Goal: Transaction & Acquisition: Book appointment/travel/reservation

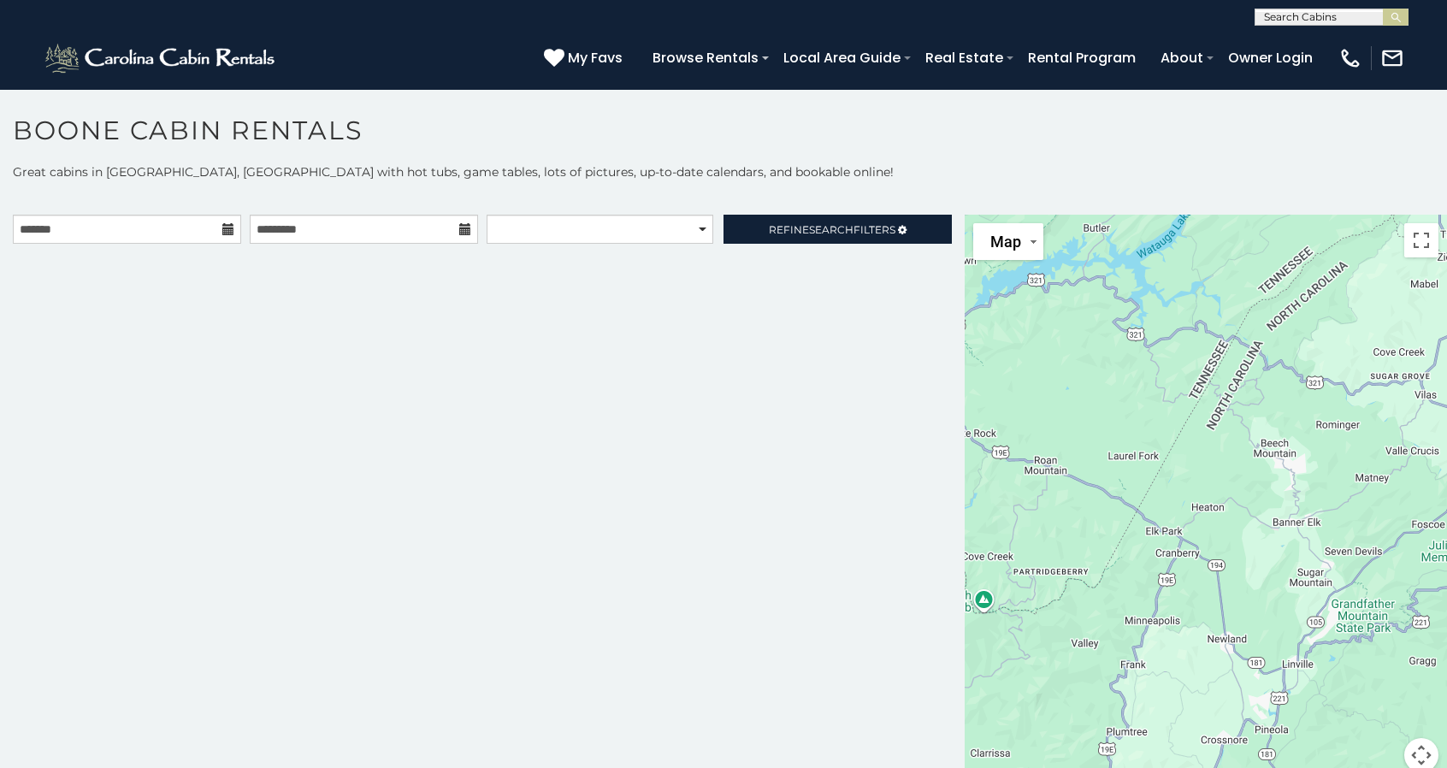
click at [224, 228] on icon at bounding box center [228, 229] width 12 height 12
click at [226, 228] on icon at bounding box center [228, 229] width 12 height 12
click at [127, 226] on input "text" at bounding box center [127, 229] width 228 height 29
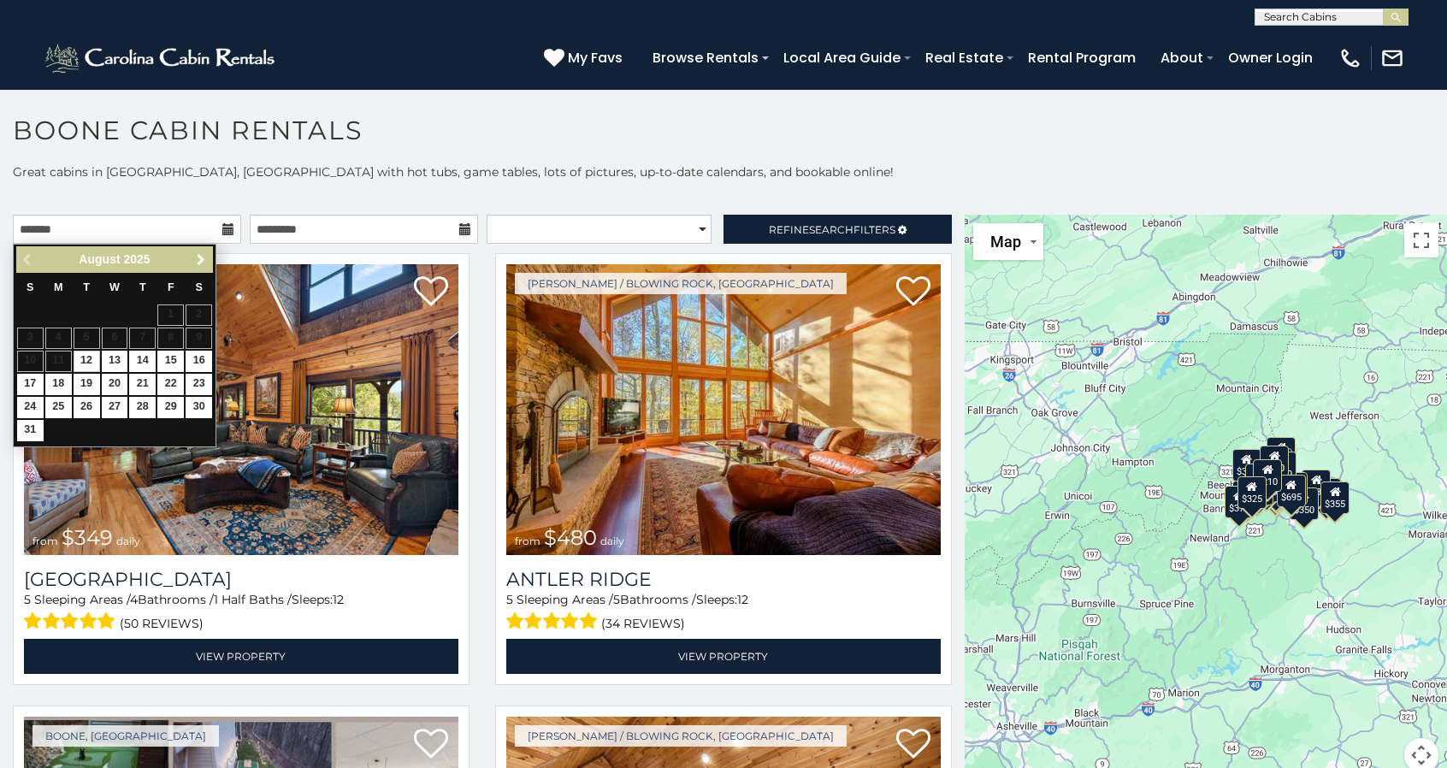
click at [205, 266] on span "Next" at bounding box center [201, 260] width 14 height 14
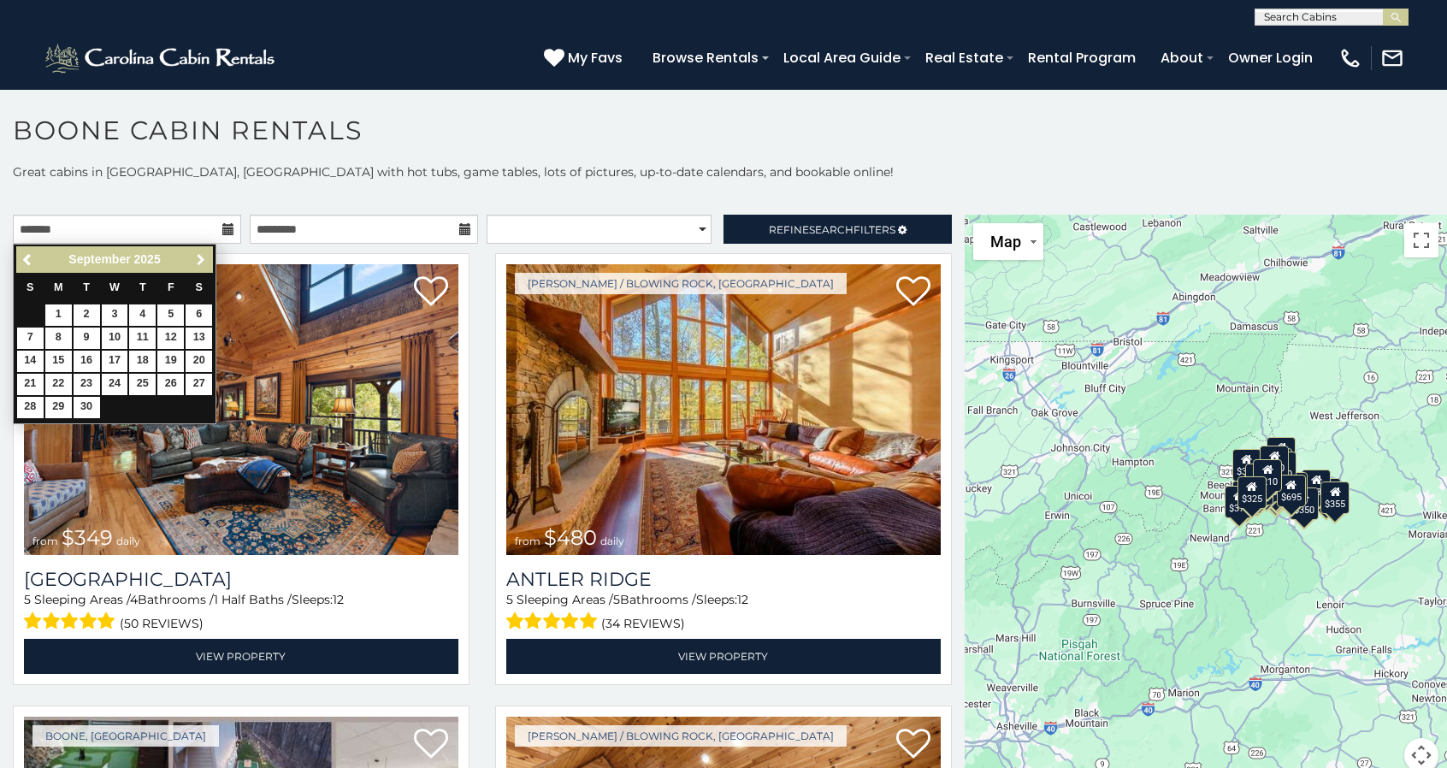
click at [205, 266] on span "Next" at bounding box center [201, 260] width 14 height 14
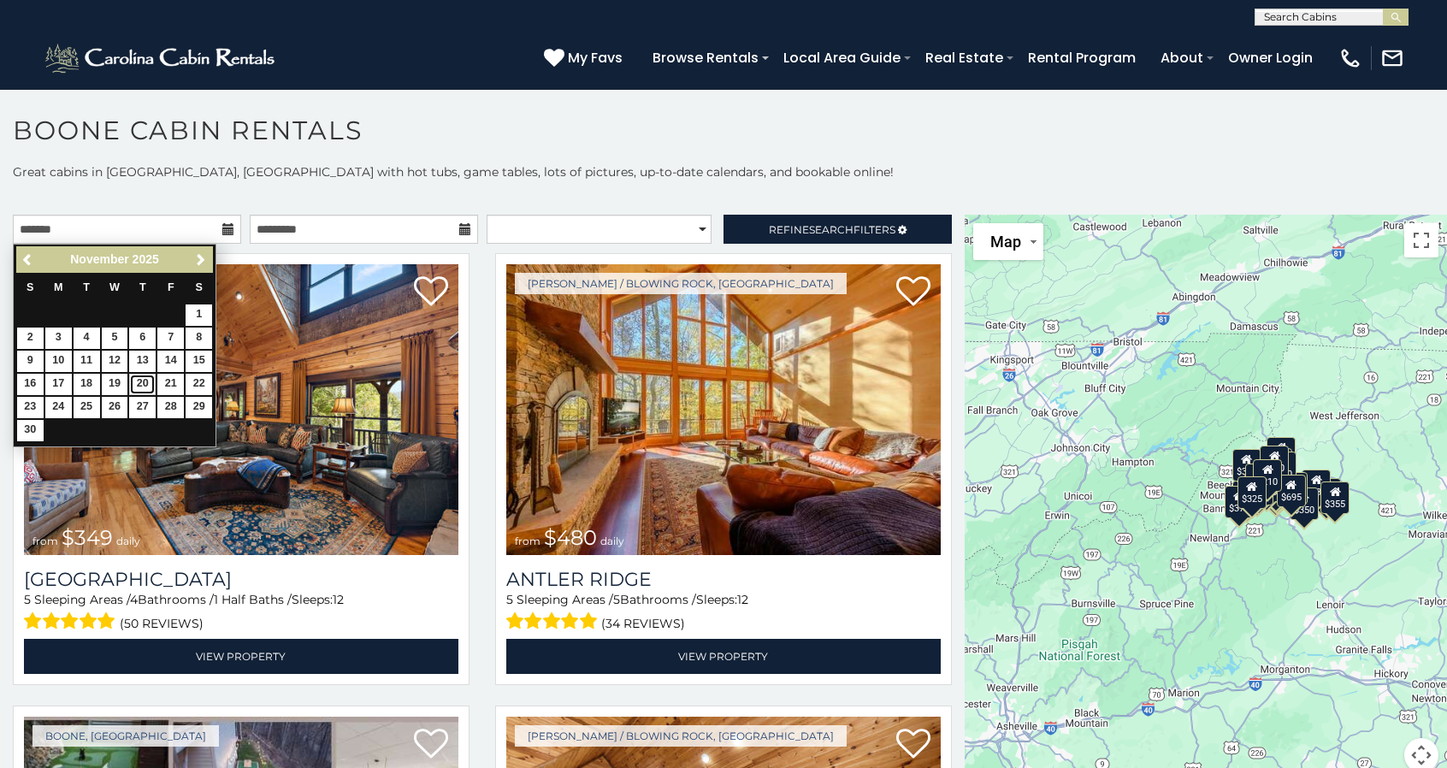
click at [142, 379] on link "20" at bounding box center [142, 384] width 27 height 21
type input "**********"
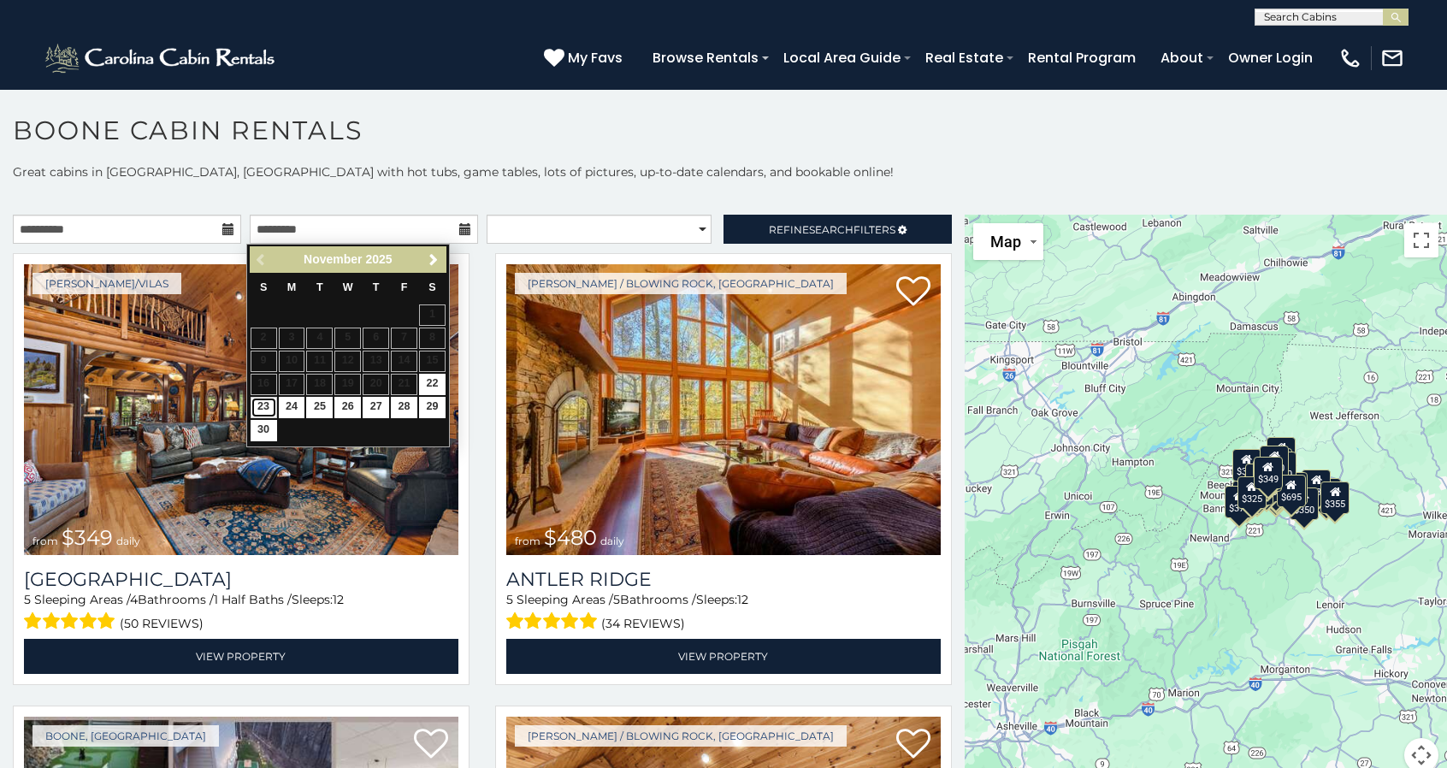
click at [263, 402] on link "23" at bounding box center [264, 407] width 27 height 21
type input "**********"
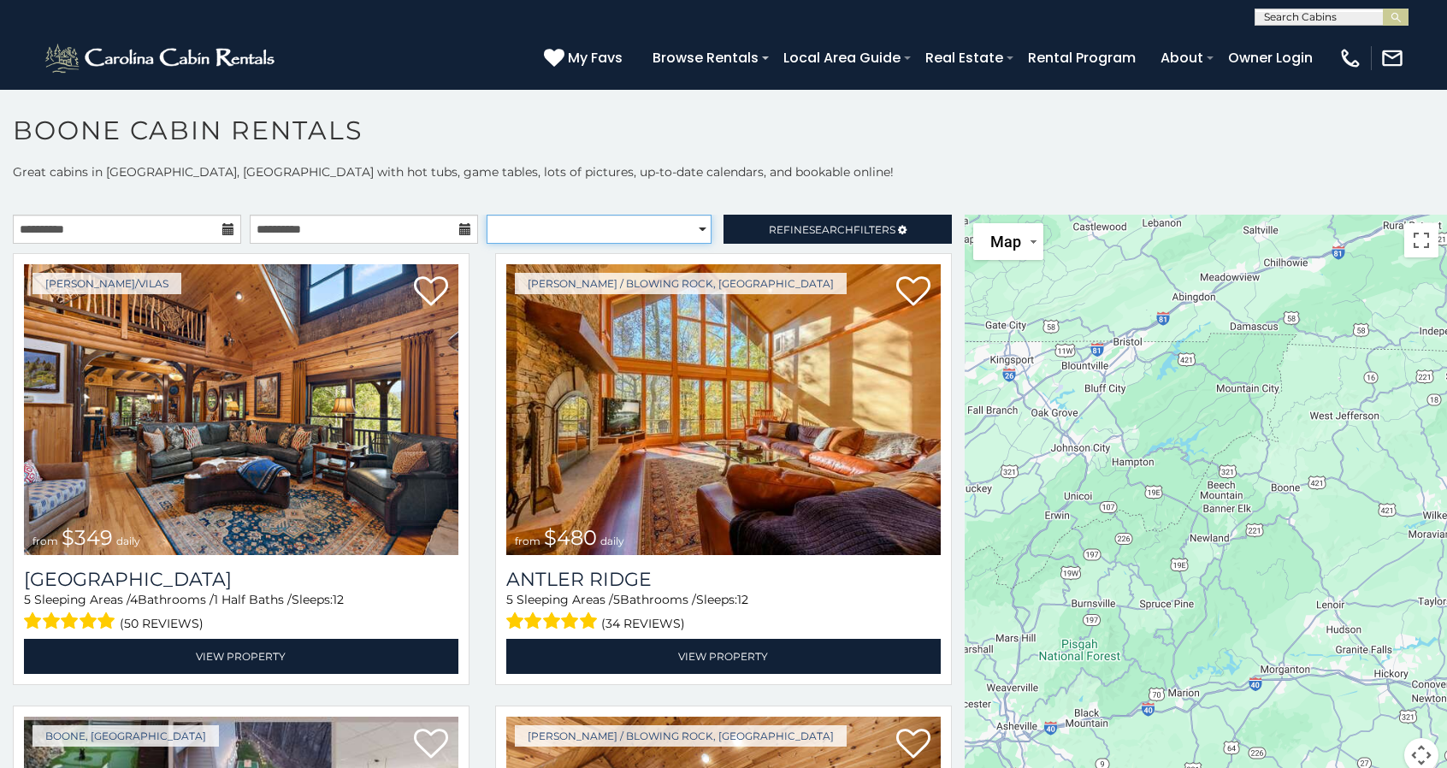
click at [623, 229] on select "**********" at bounding box center [599, 229] width 225 height 29
click at [784, 230] on span "Refine Search Filters" at bounding box center [832, 229] width 127 height 13
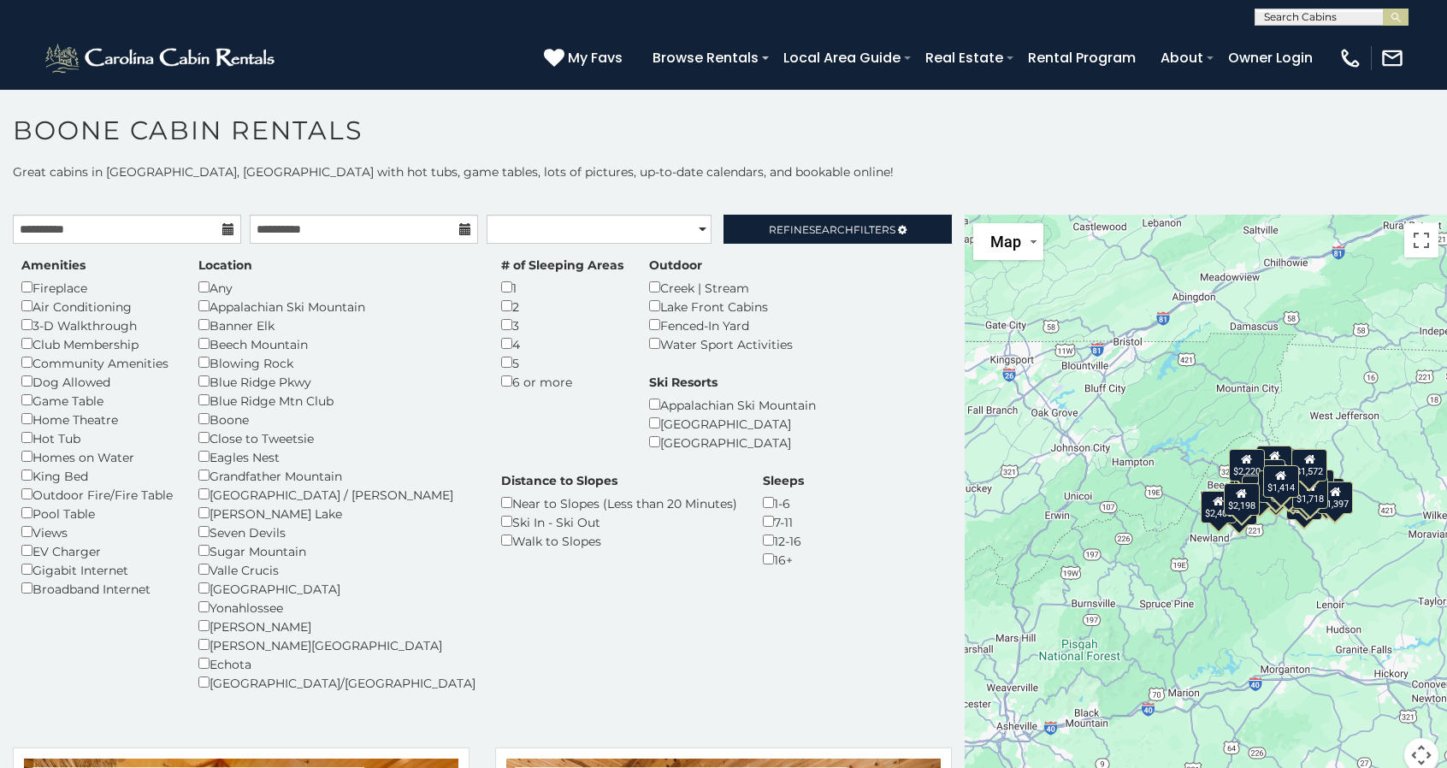
drag, startPoint x: 1441, startPoint y: 191, endPoint x: 623, endPoint y: 509, distance: 877.5
click at [623, 509] on div "Amenities Fireplace Air Conditioning 3-D Walkthrough Club Membership Community …" at bounding box center [483, 485] width 948 height 456
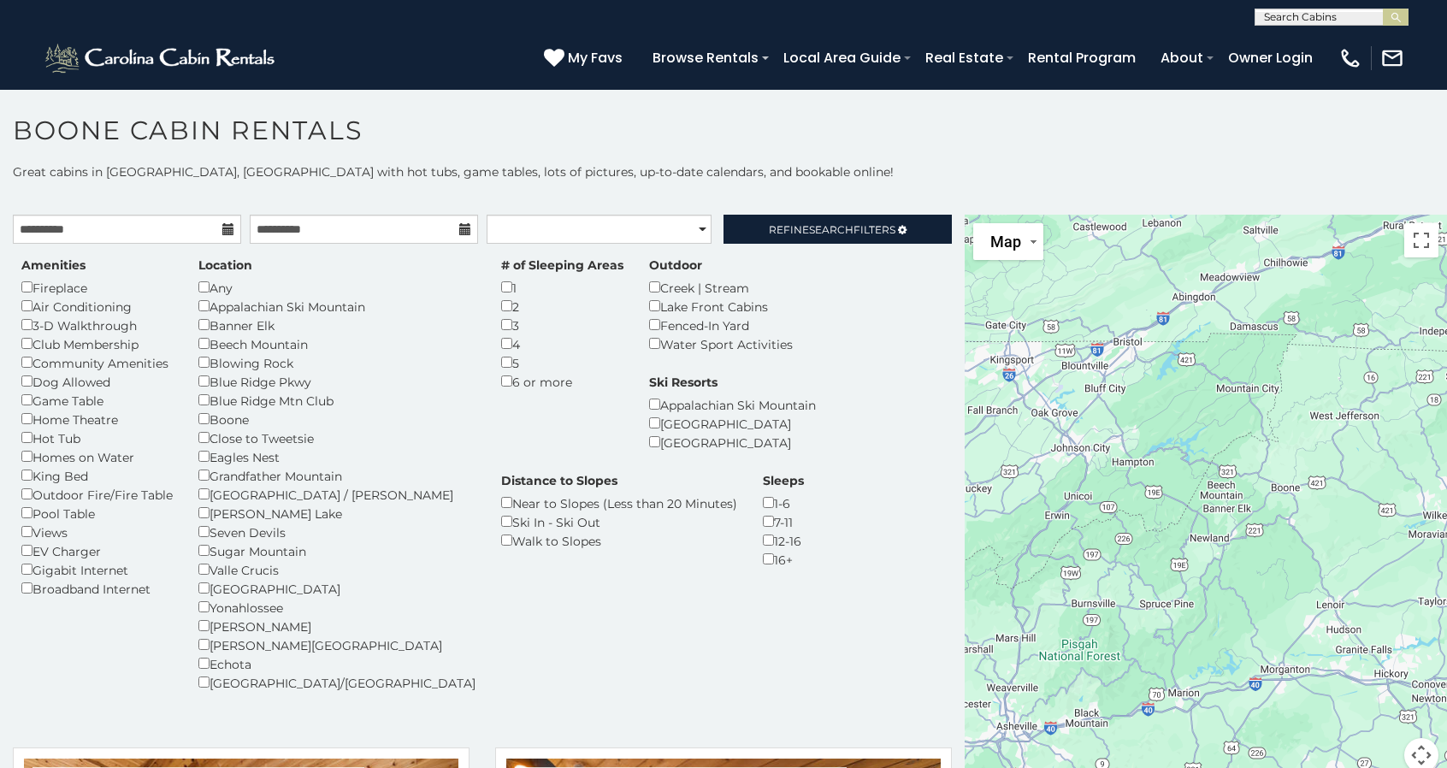
click at [501, 368] on div "5" at bounding box center [562, 362] width 122 height 19
click at [769, 225] on span "Refine Search Filters" at bounding box center [832, 229] width 127 height 13
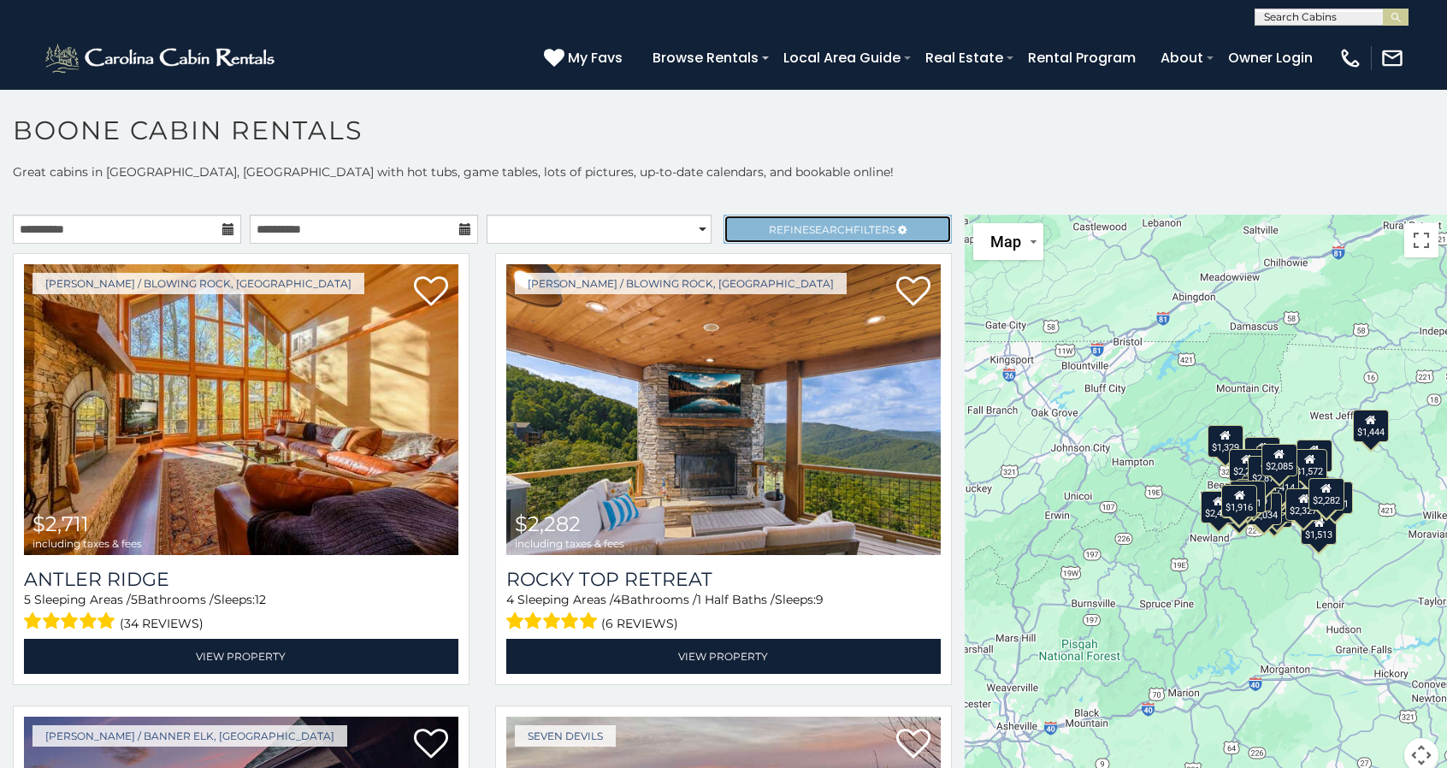
click at [854, 230] on span "Refine Search Filters" at bounding box center [832, 229] width 127 height 13
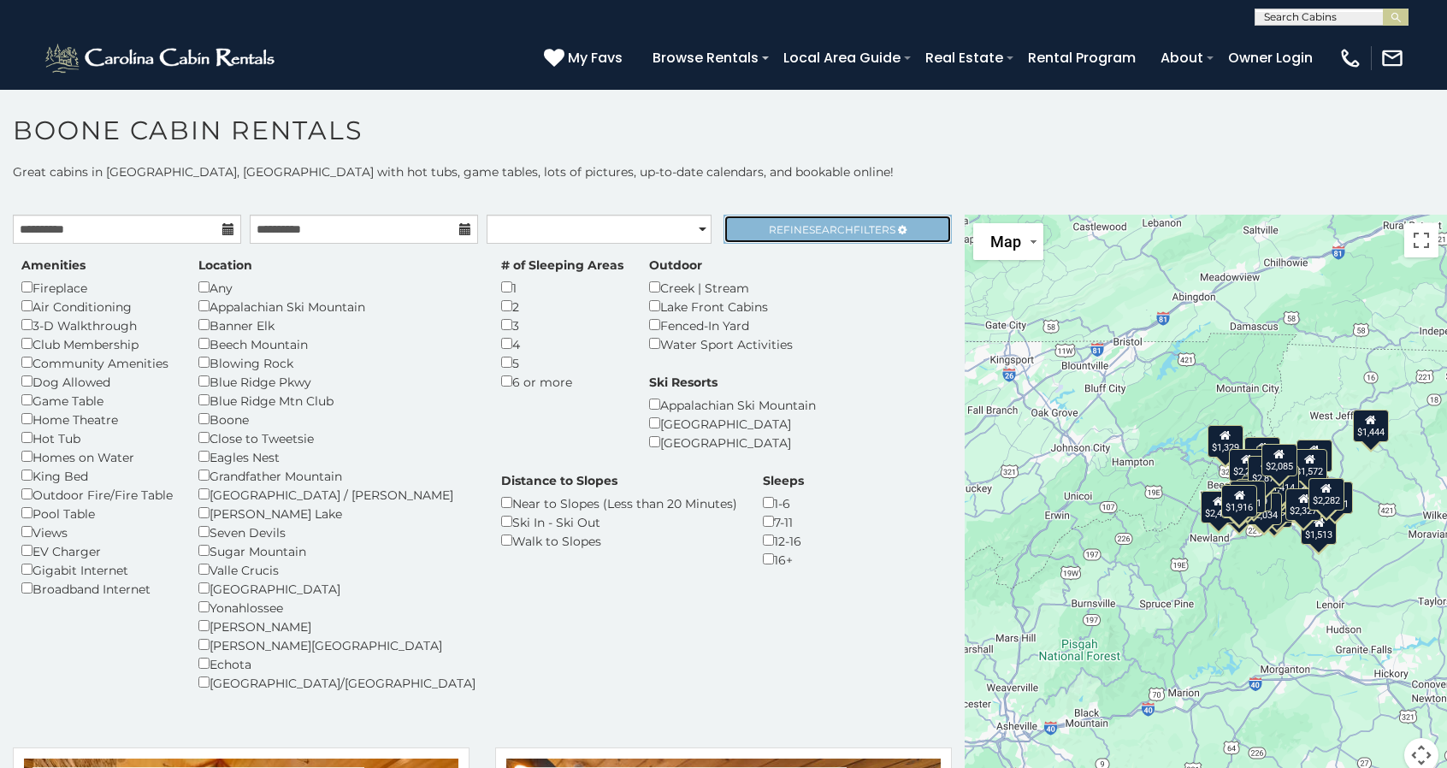
click at [854, 230] on span "Refine Search Filters" at bounding box center [832, 229] width 127 height 13
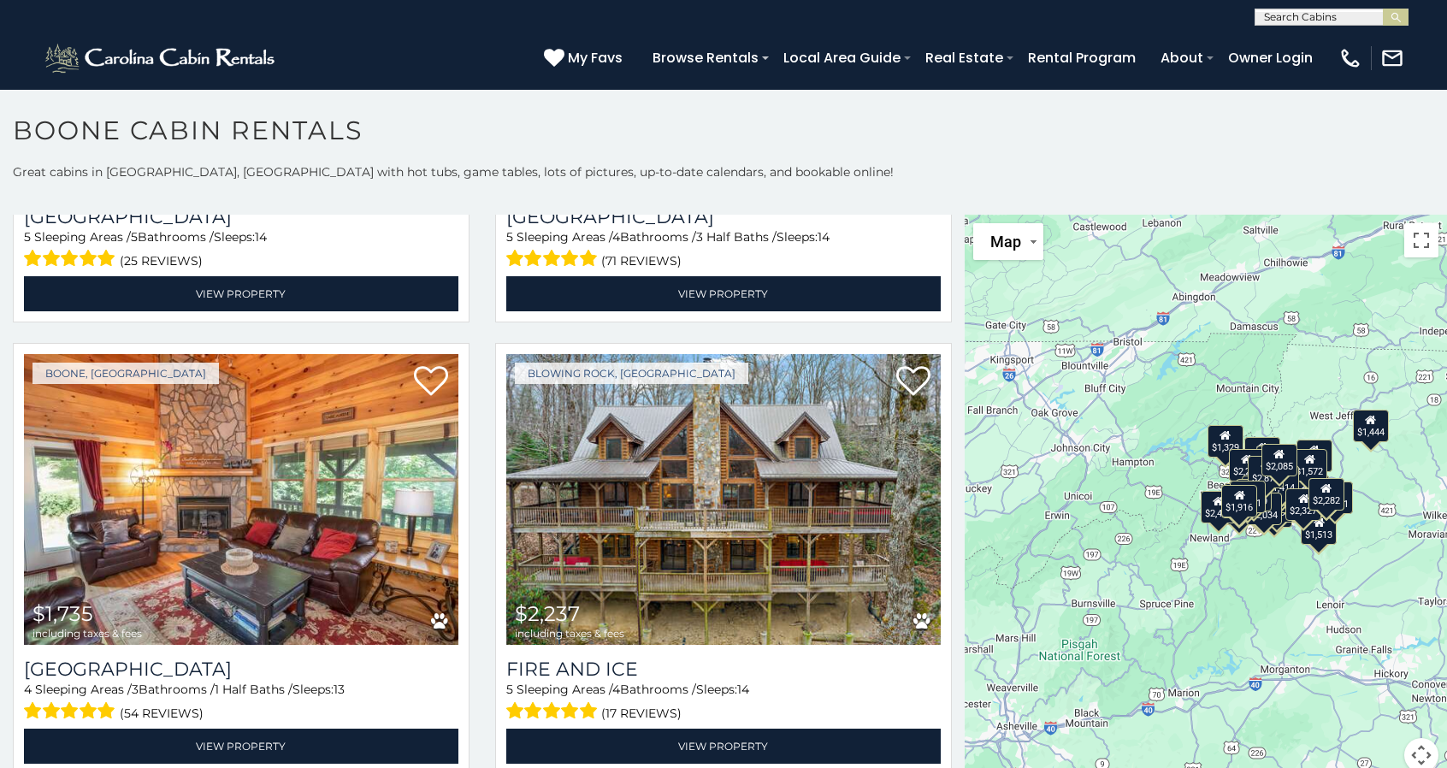
scroll to position [2635, 0]
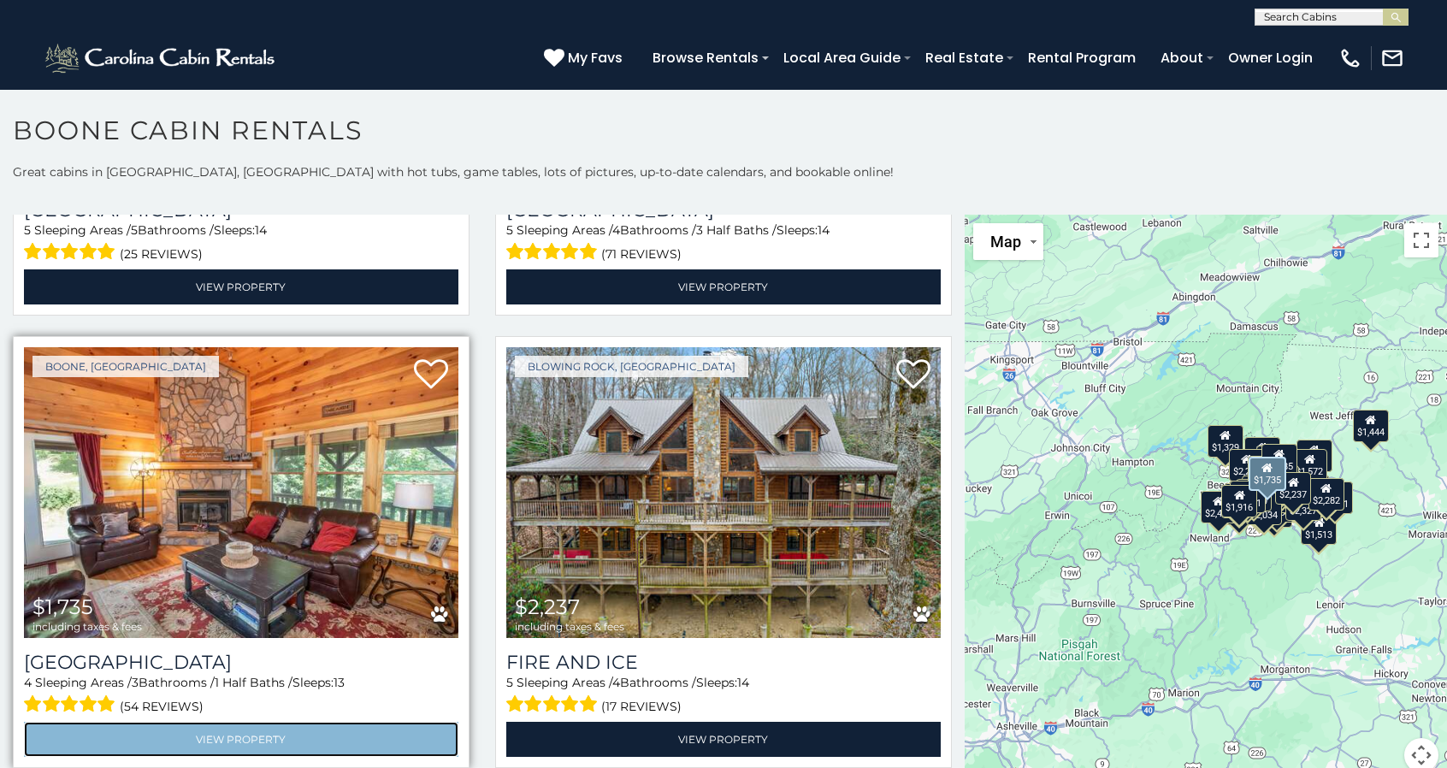
click at [279, 722] on link "View Property" at bounding box center [241, 739] width 435 height 35
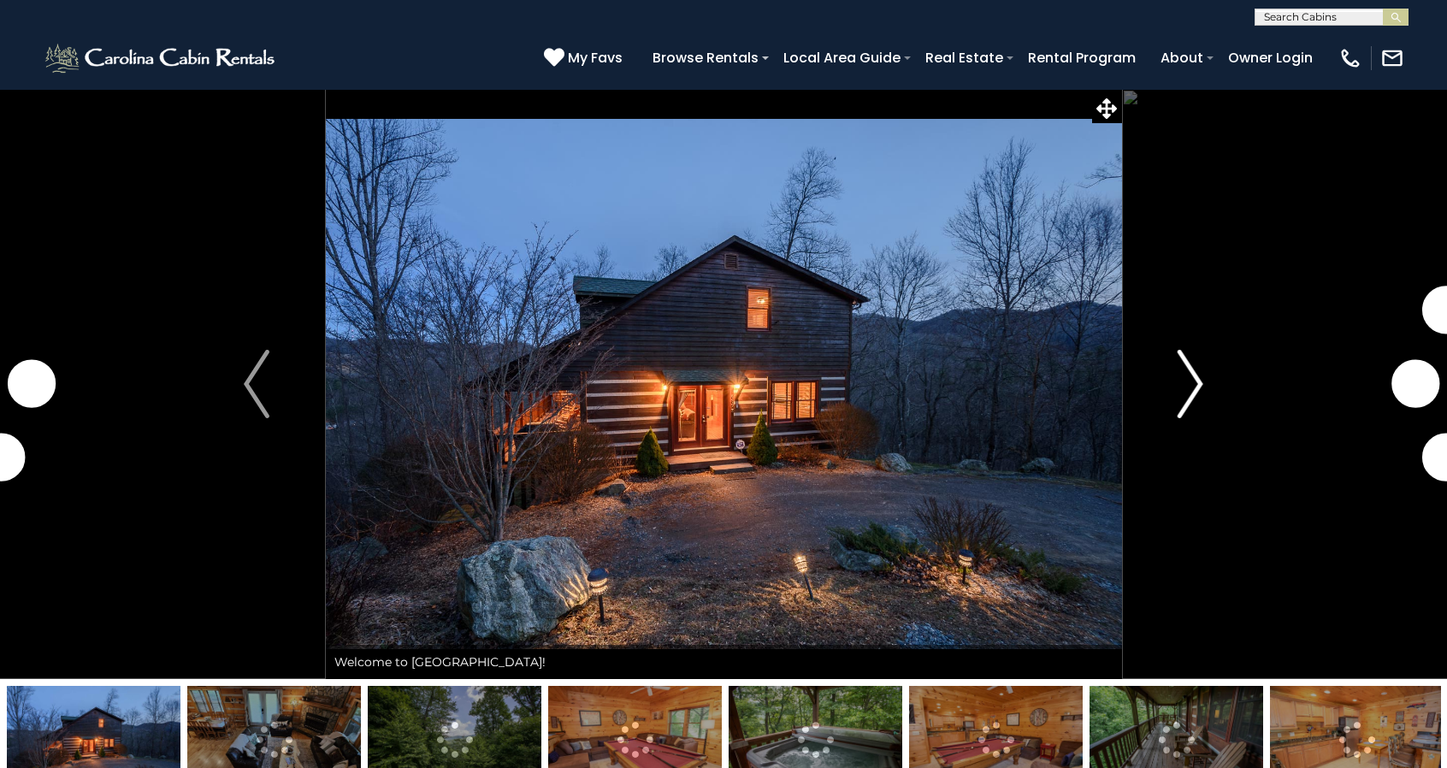
click at [1185, 368] on img "Next" at bounding box center [1191, 384] width 26 height 68
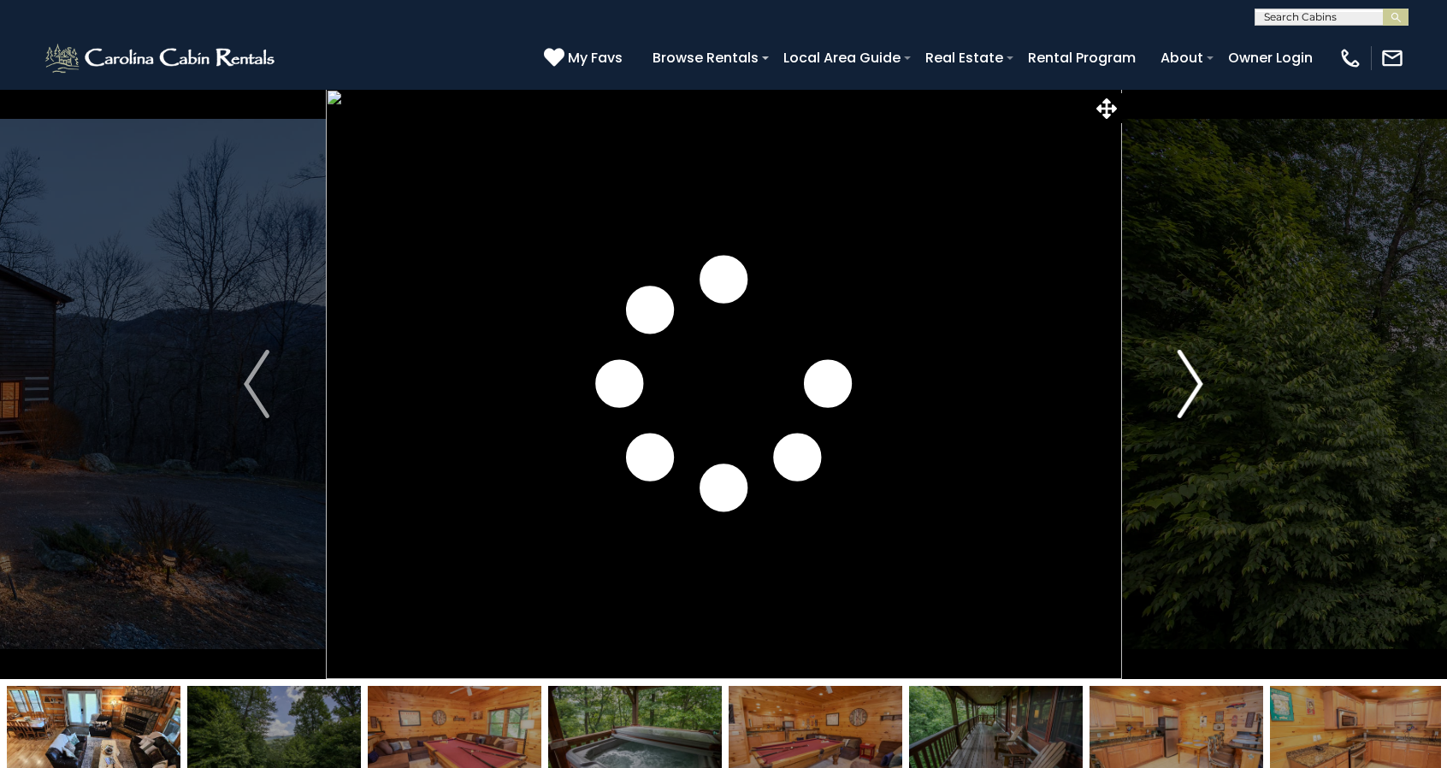
click at [1185, 368] on img "Next" at bounding box center [1191, 384] width 26 height 68
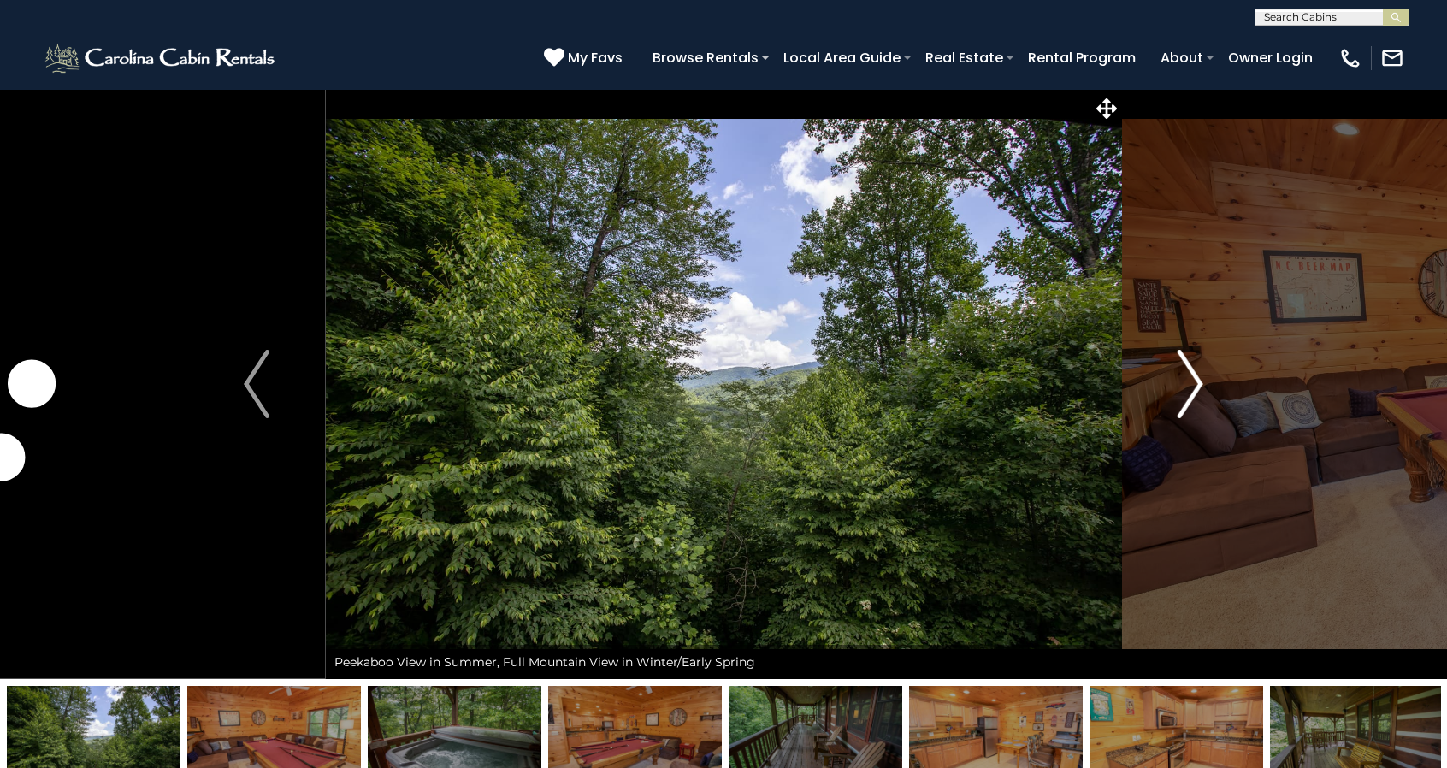
click at [1185, 368] on img "Next" at bounding box center [1191, 384] width 26 height 68
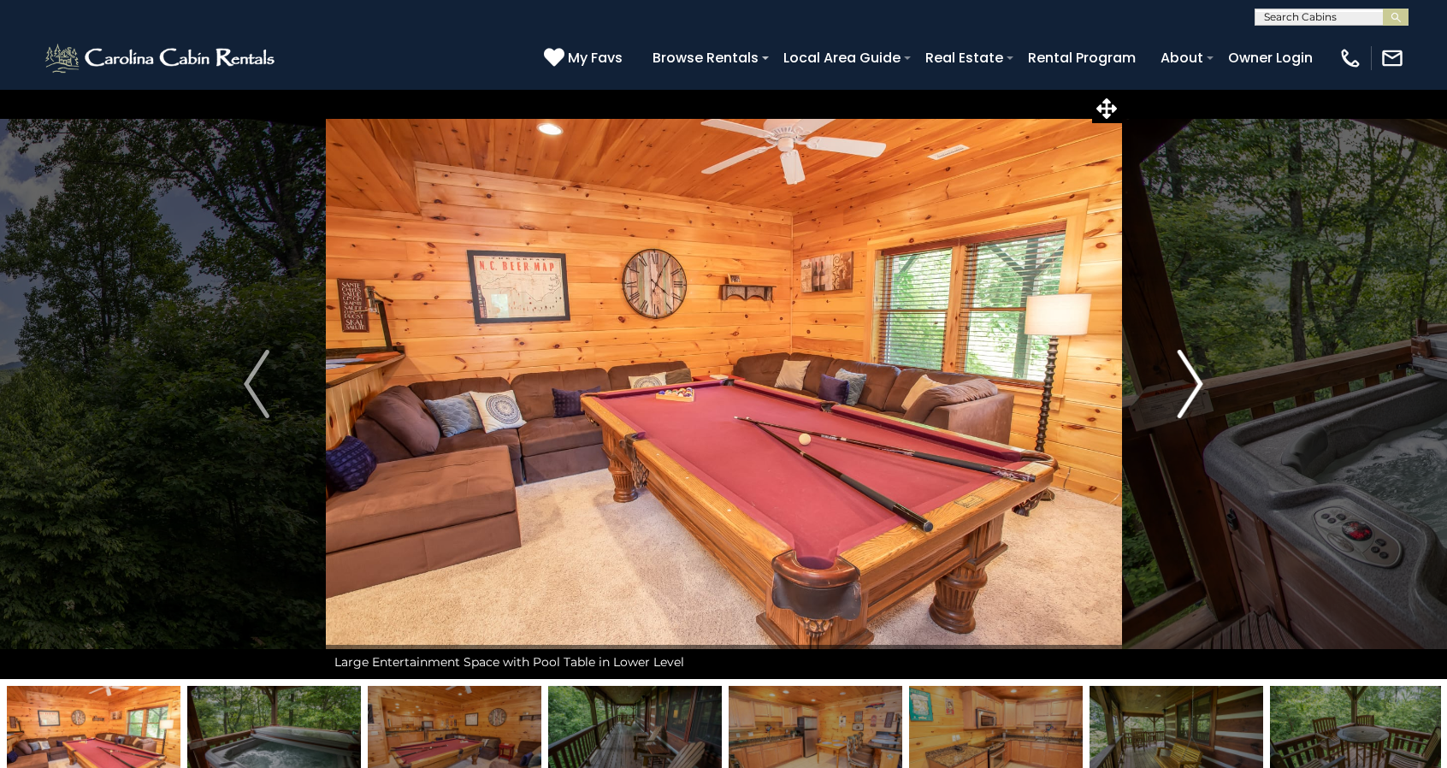
click at [1185, 368] on img "Next" at bounding box center [1191, 384] width 26 height 68
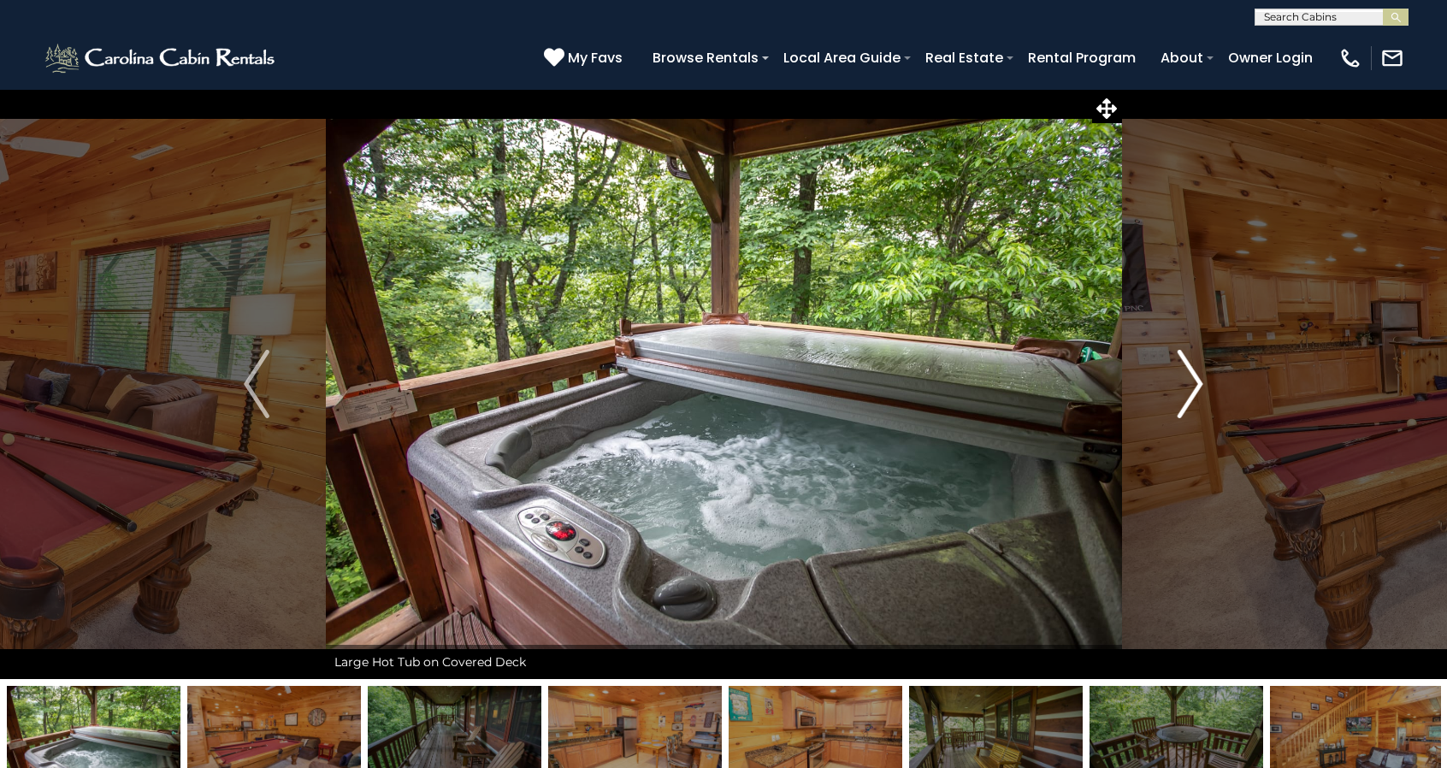
click at [1185, 368] on img "Next" at bounding box center [1191, 384] width 26 height 68
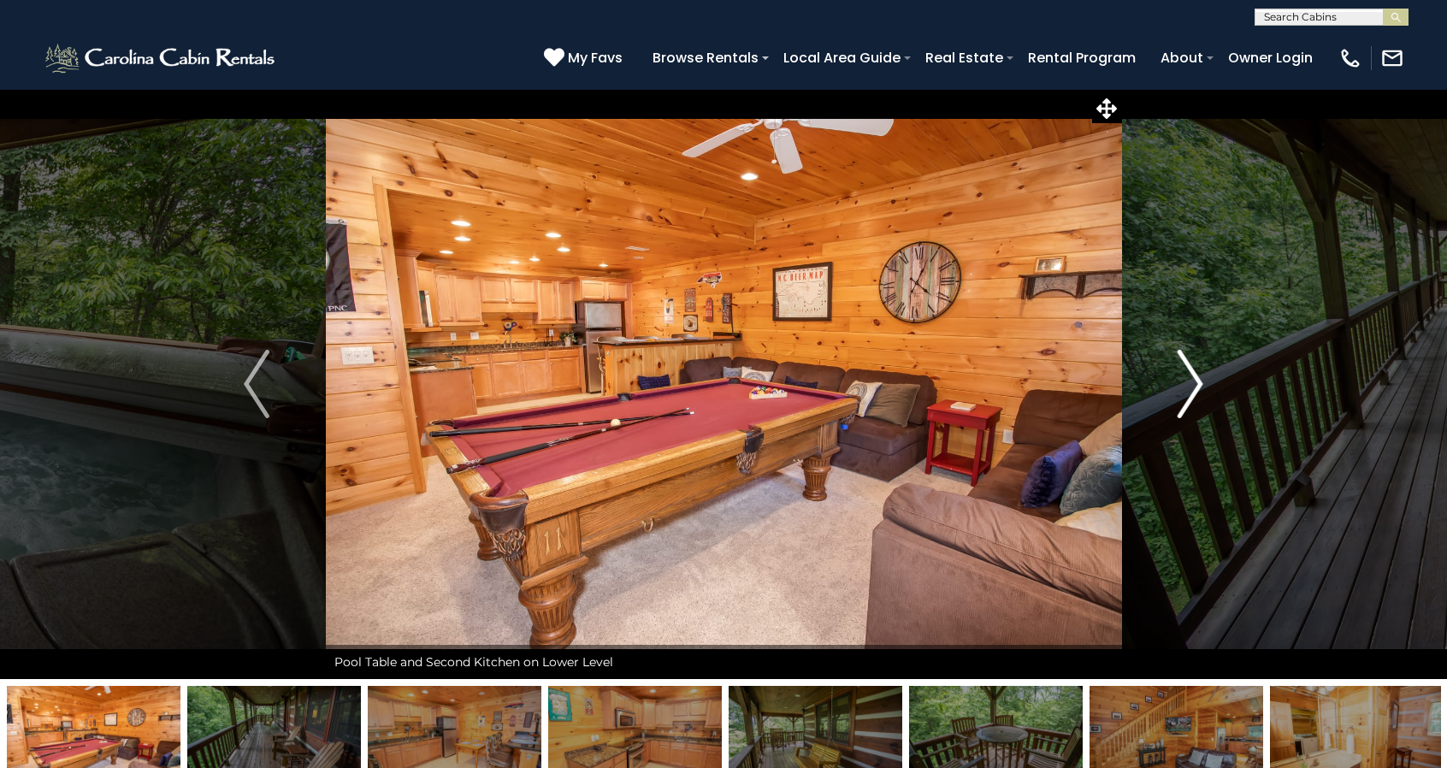
click at [1185, 368] on img "Next" at bounding box center [1191, 384] width 26 height 68
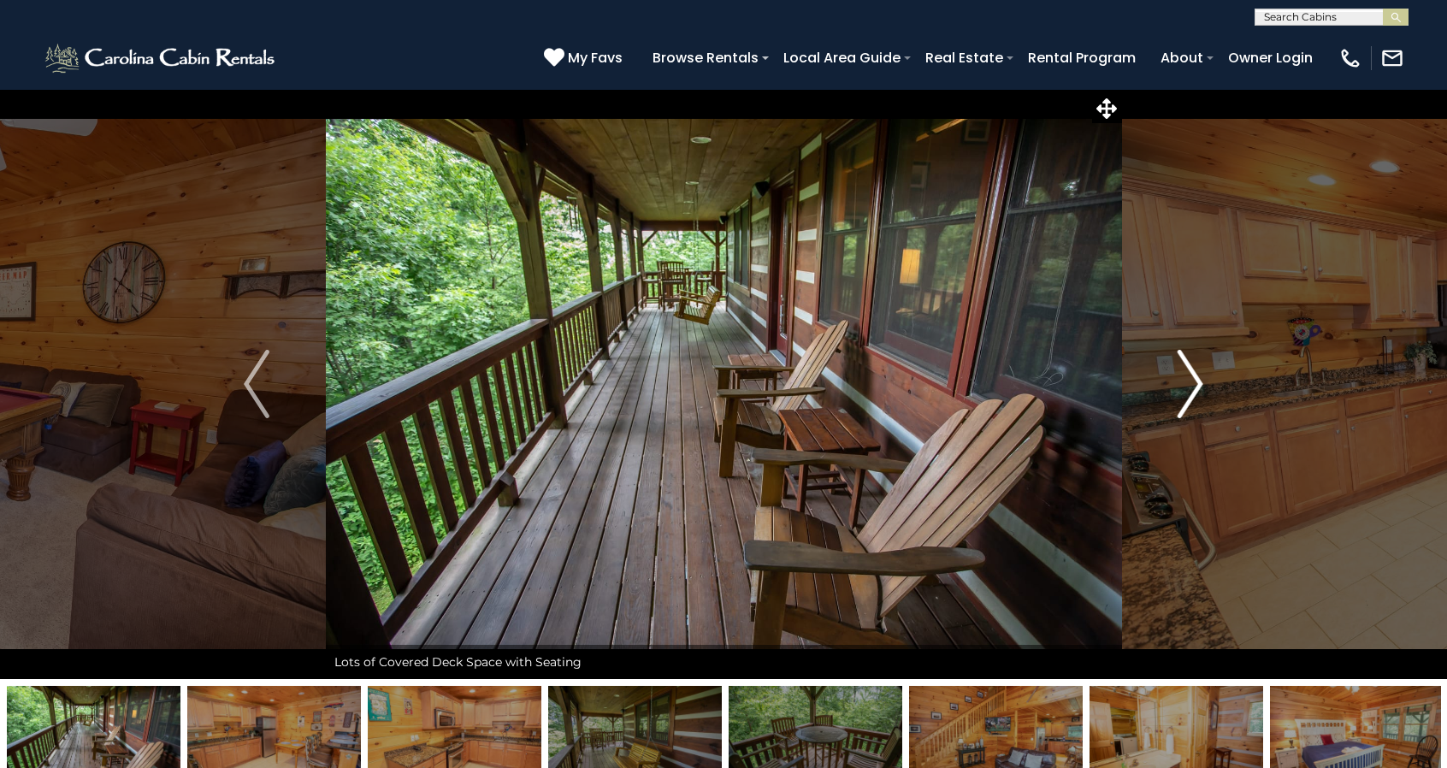
click at [1185, 368] on img "Next" at bounding box center [1191, 384] width 26 height 68
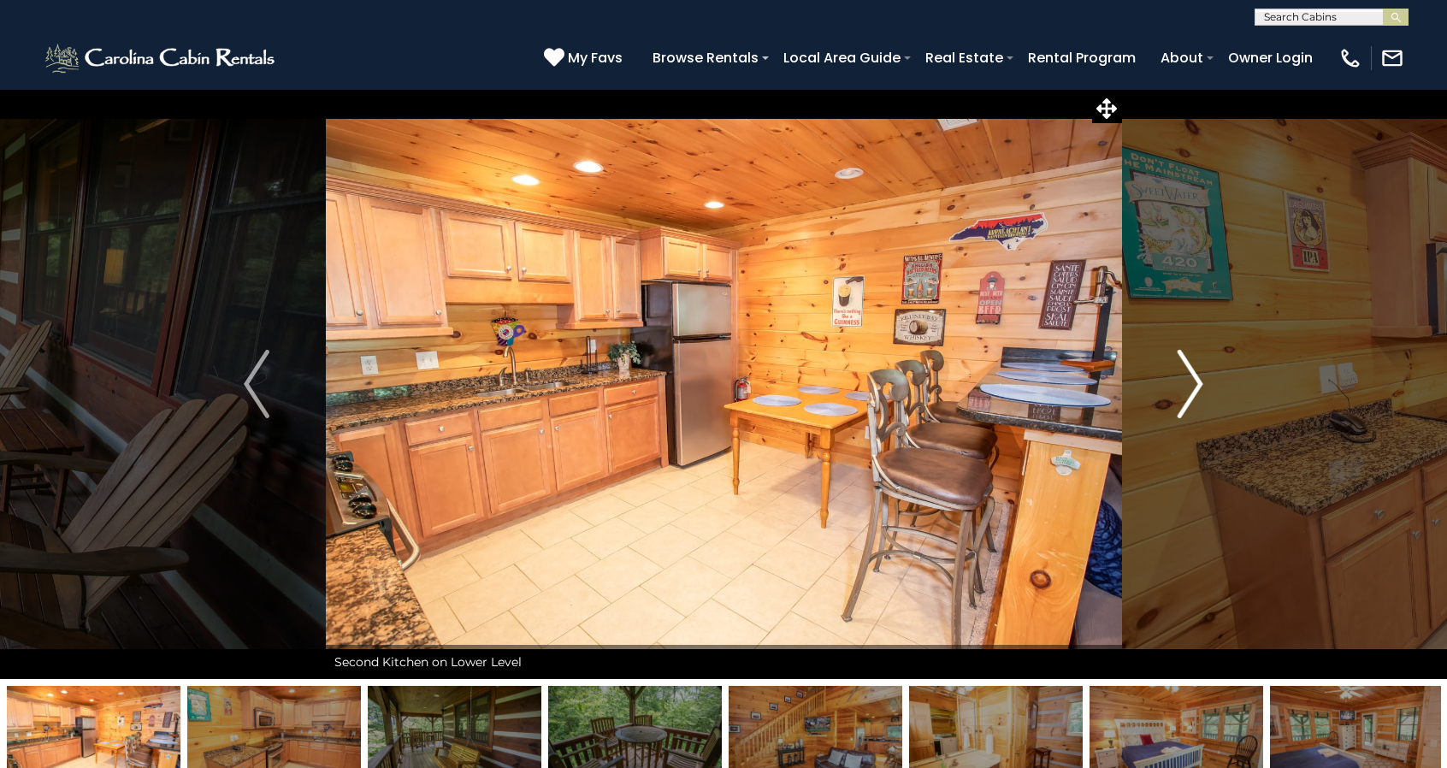
click at [1185, 368] on img "Next" at bounding box center [1191, 384] width 26 height 68
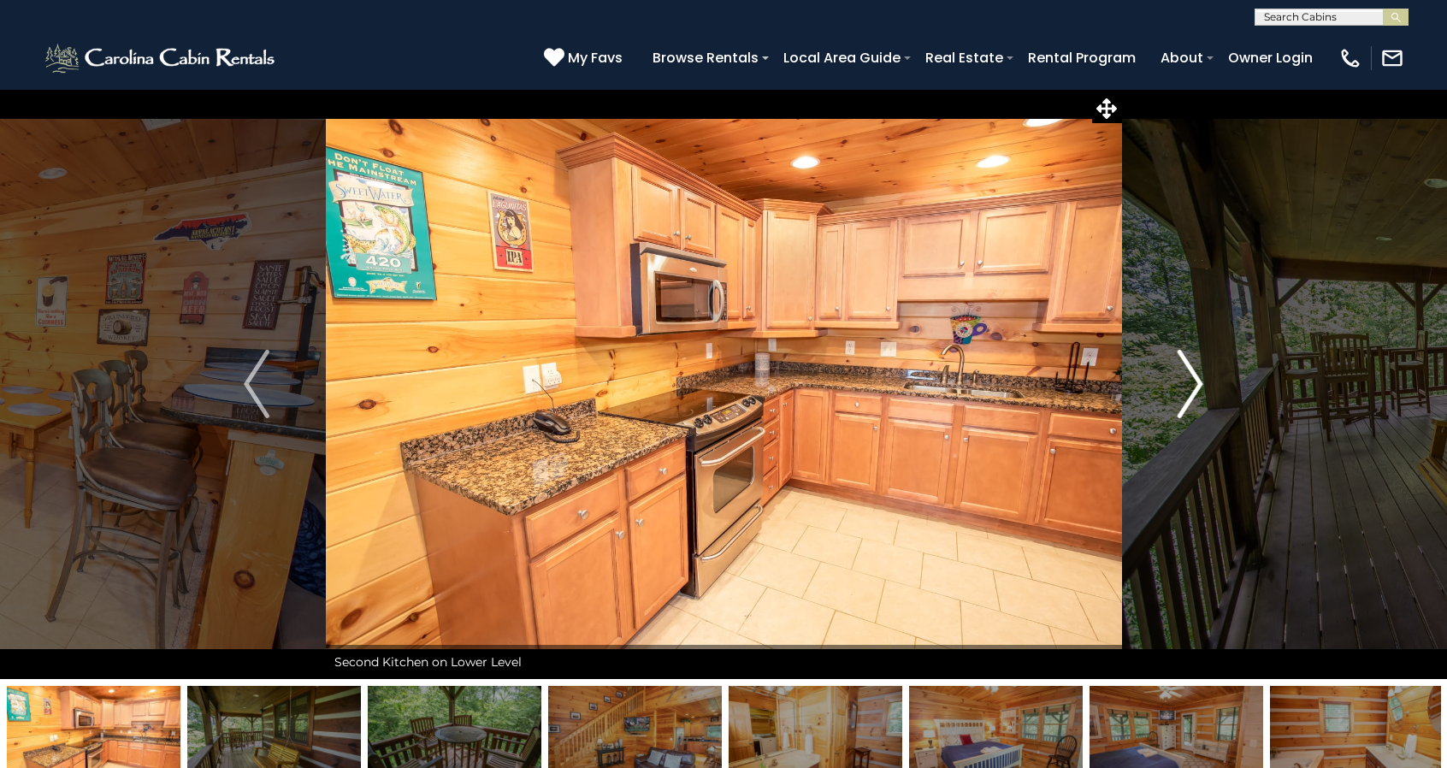
click at [1185, 368] on img "Next" at bounding box center [1191, 384] width 26 height 68
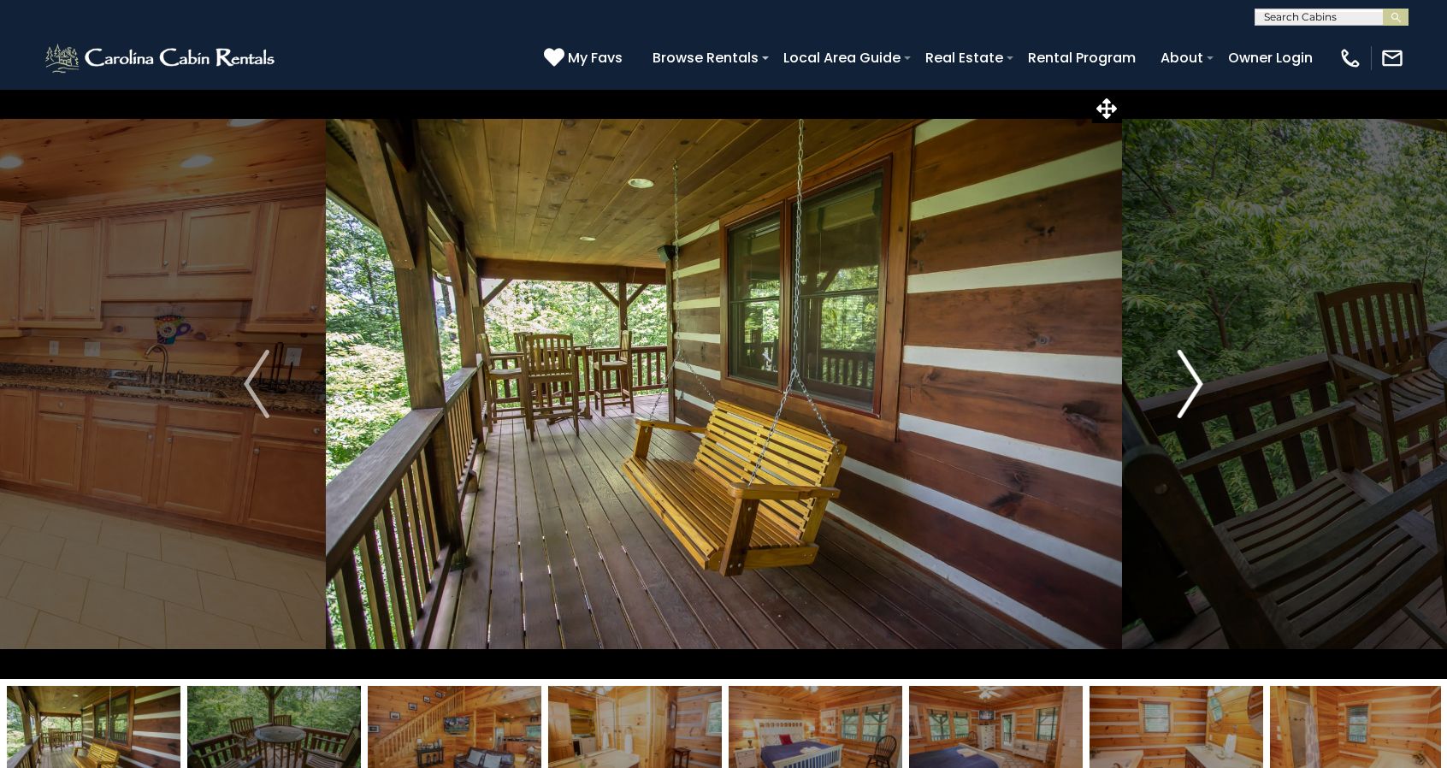
click at [1185, 368] on img "Next" at bounding box center [1191, 384] width 26 height 68
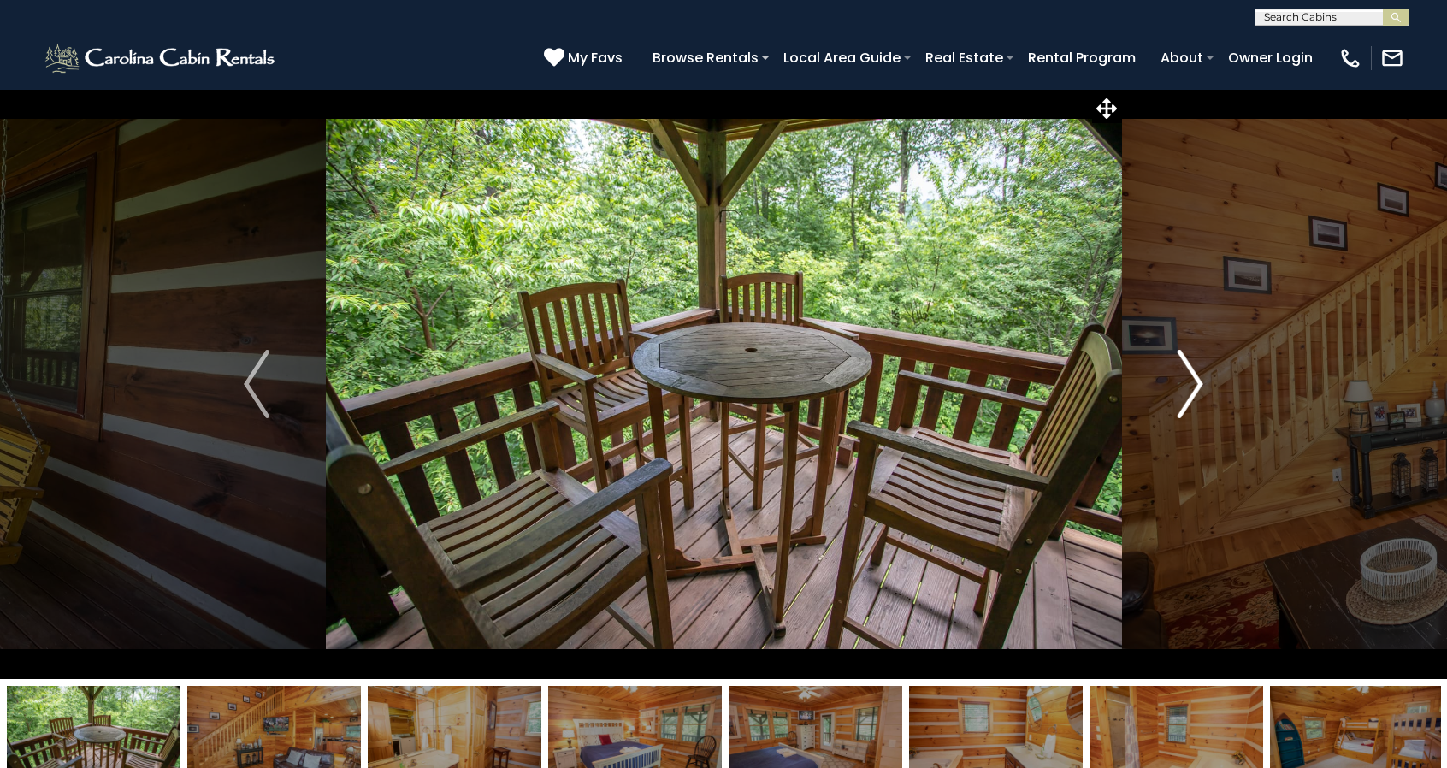
click at [1185, 368] on img "Next" at bounding box center [1191, 384] width 26 height 68
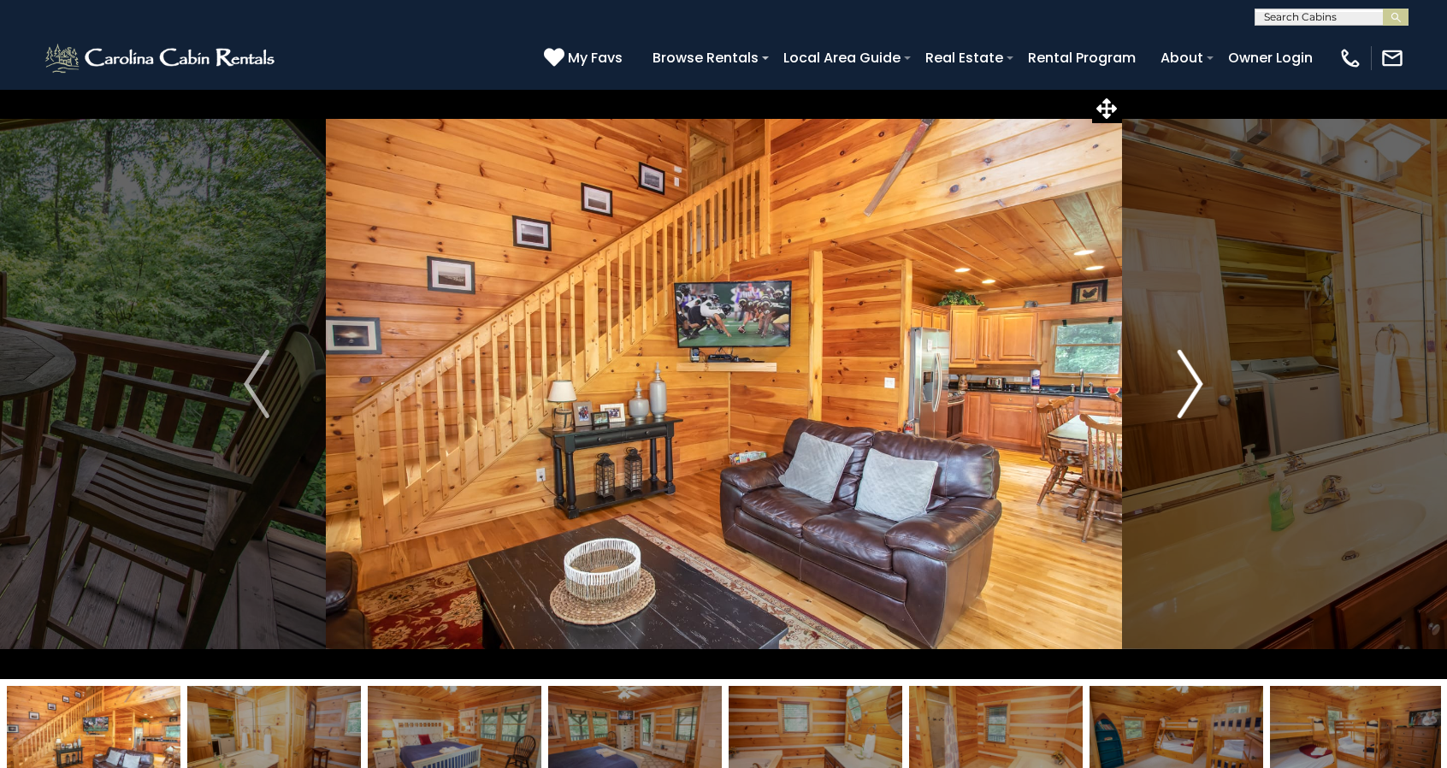
click at [1185, 368] on img "Next" at bounding box center [1191, 384] width 26 height 68
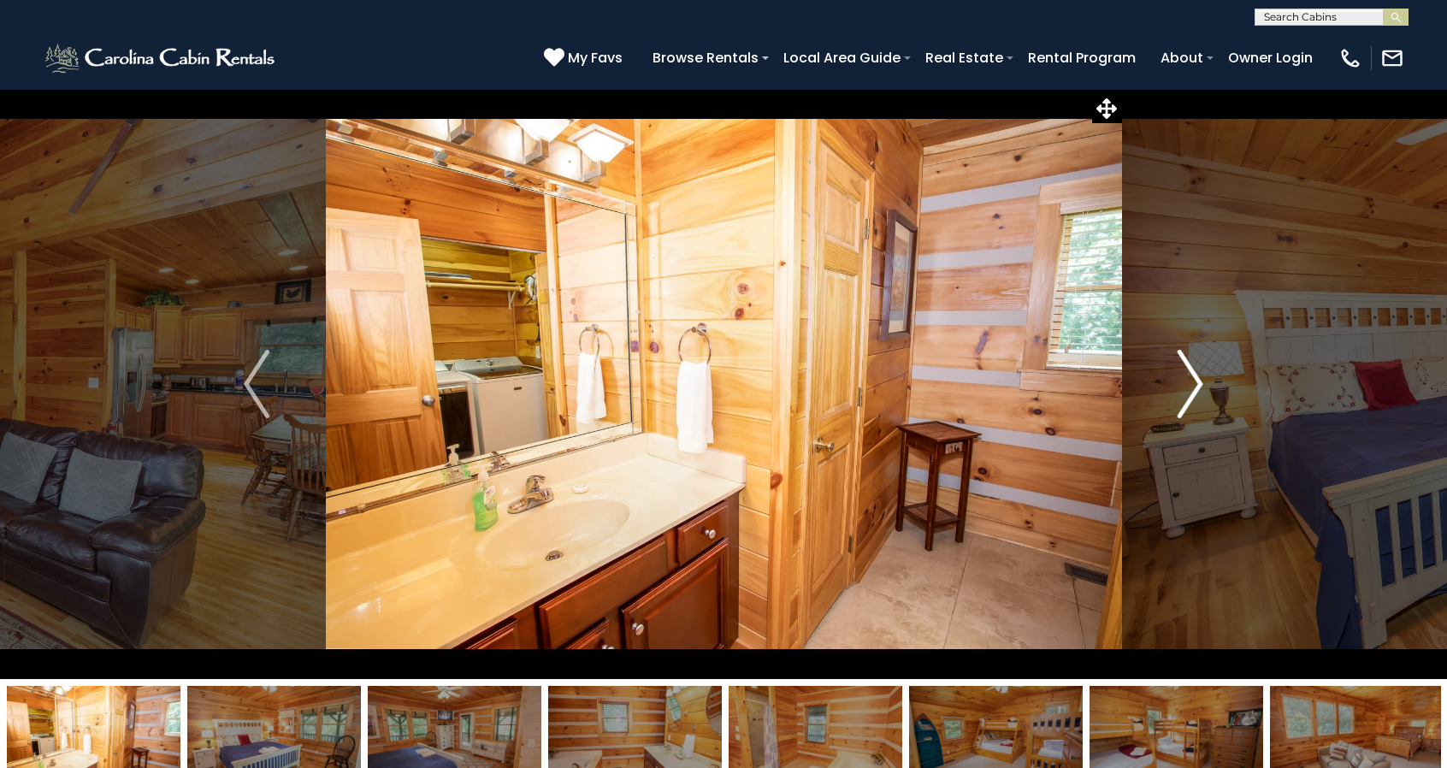
click at [1185, 368] on img "Next" at bounding box center [1191, 384] width 26 height 68
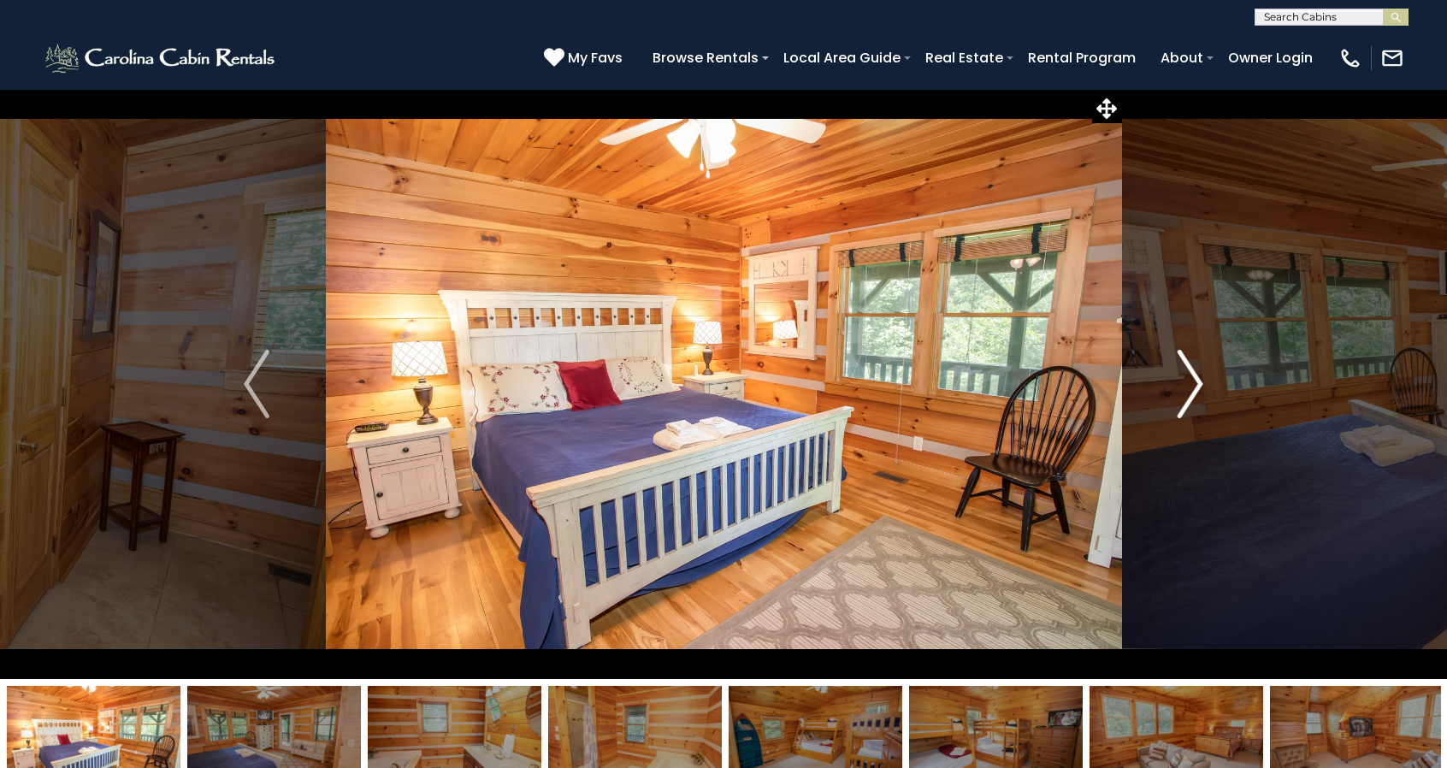
click at [1185, 368] on img "Next" at bounding box center [1191, 384] width 26 height 68
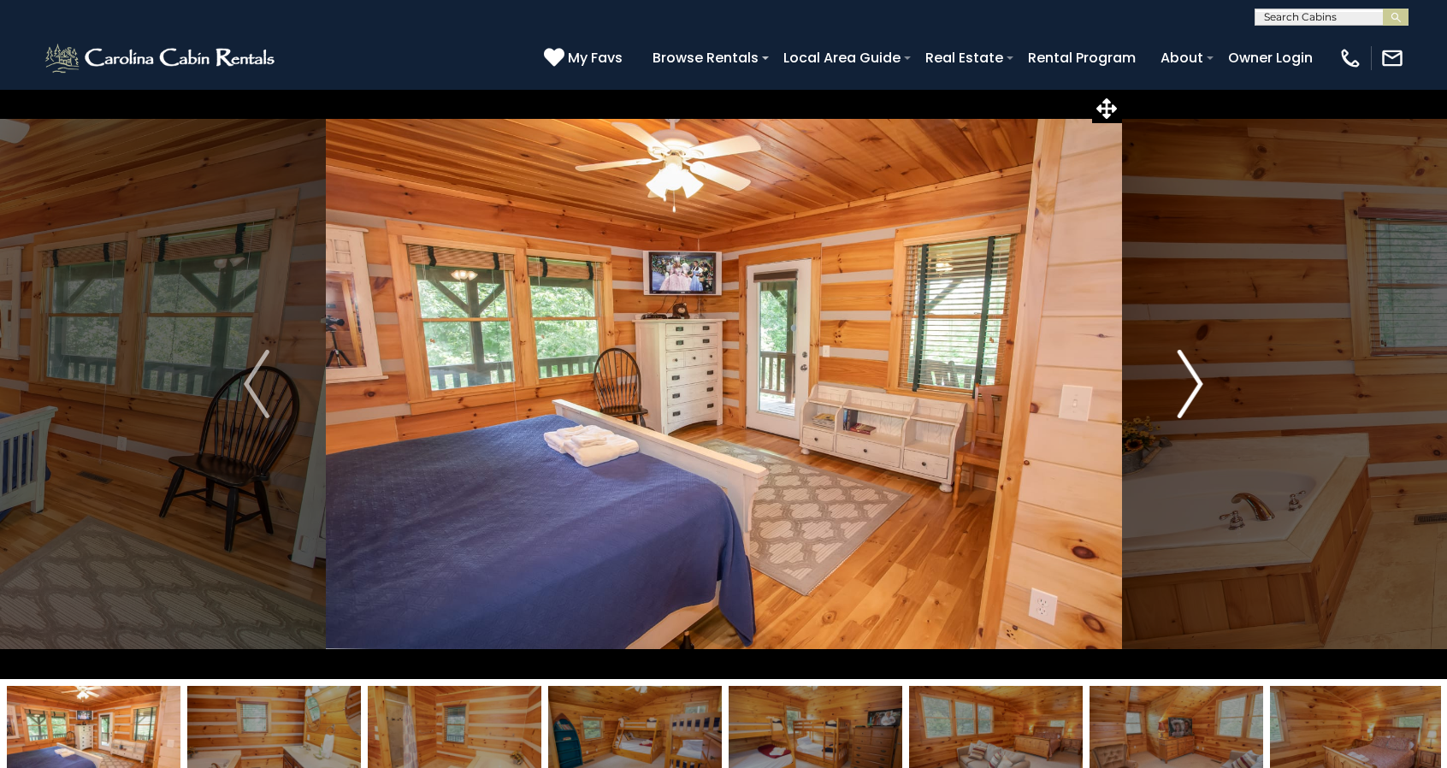
click at [1185, 368] on img "Next" at bounding box center [1191, 384] width 26 height 68
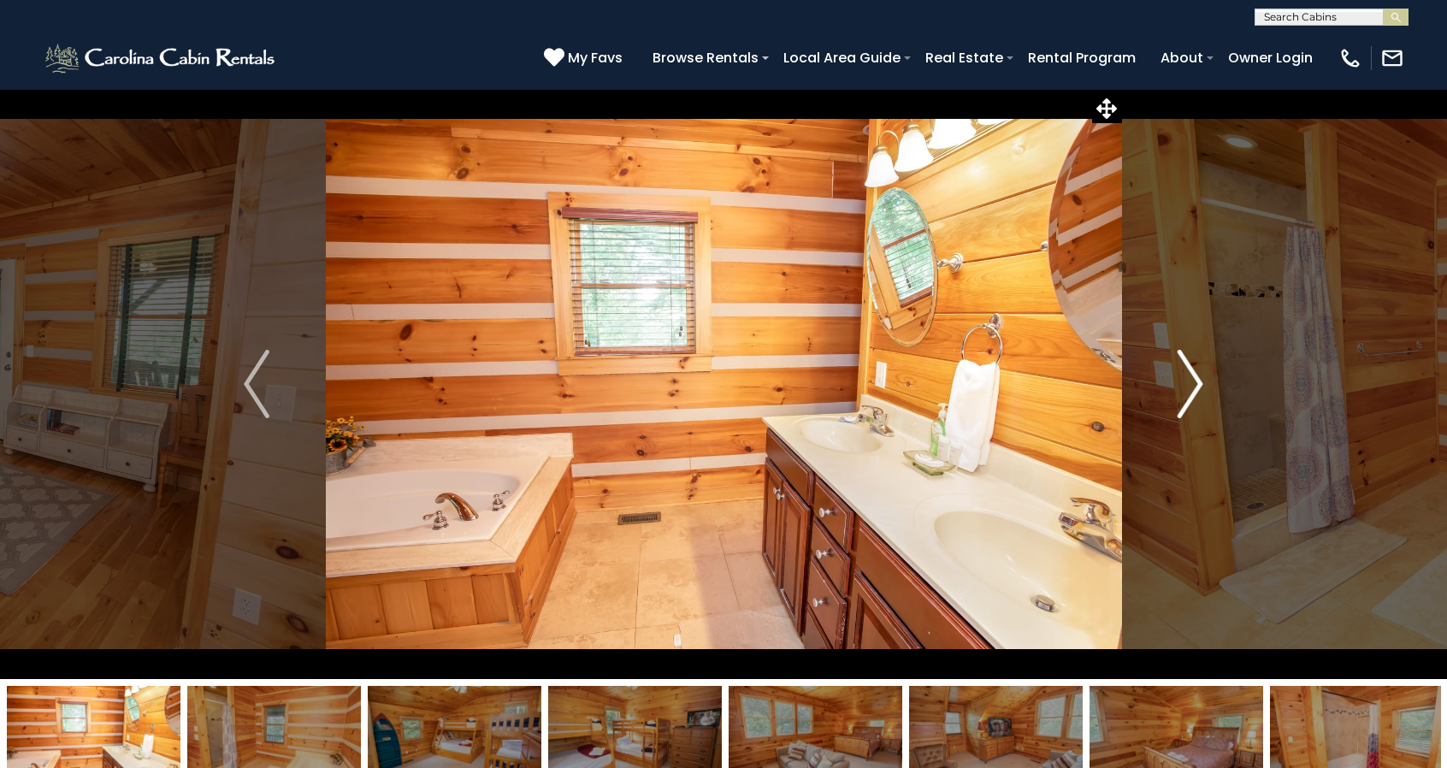
click at [1185, 368] on img "Next" at bounding box center [1191, 384] width 26 height 68
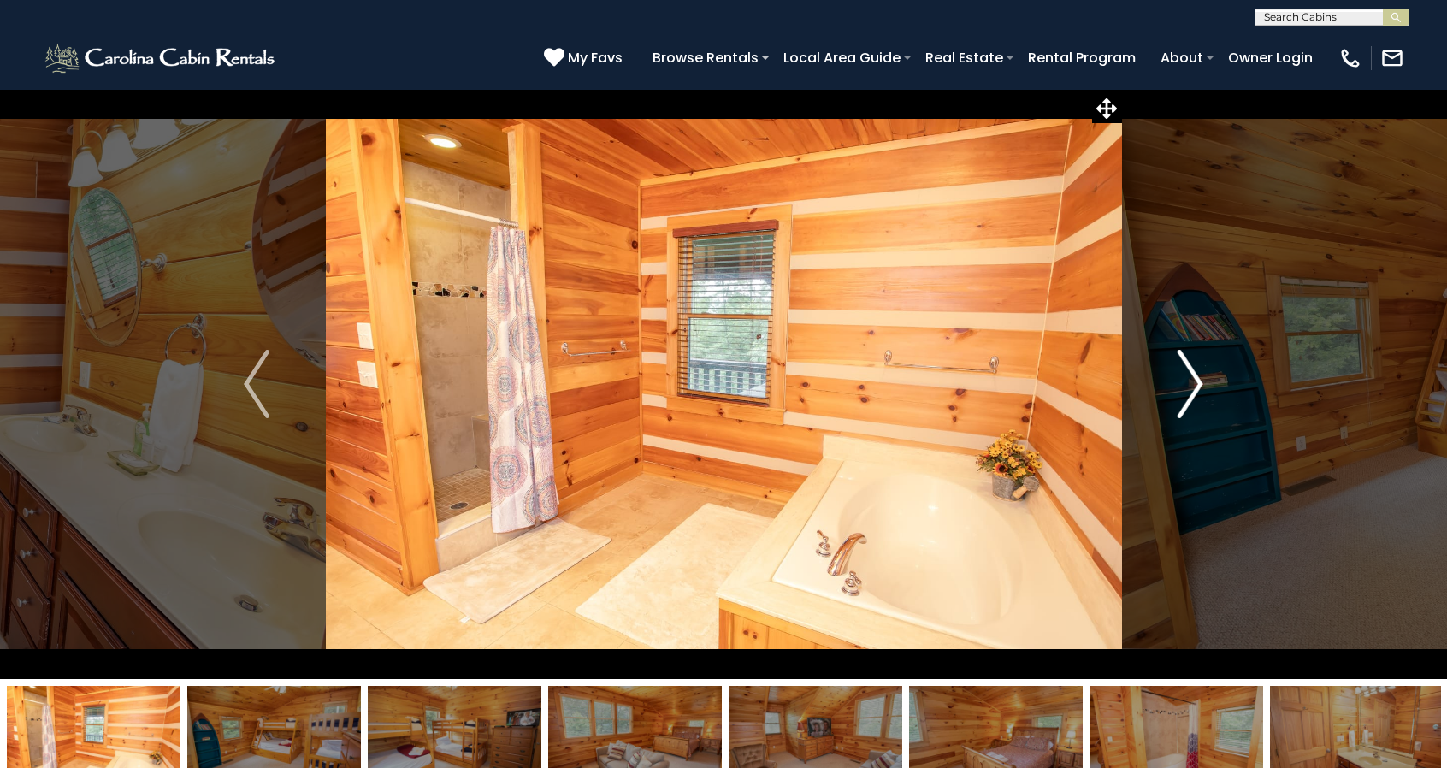
click at [1185, 368] on img "Next" at bounding box center [1191, 384] width 26 height 68
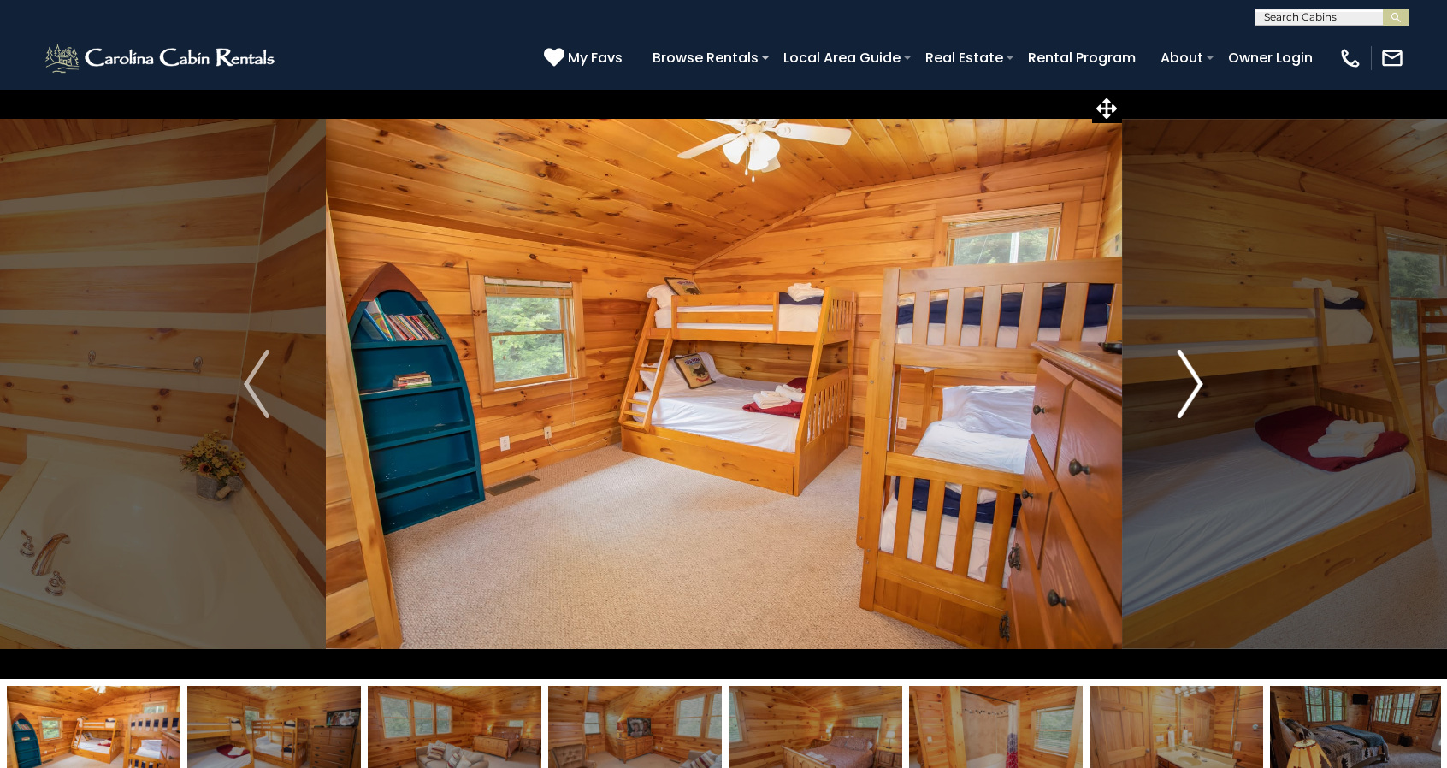
click at [1185, 368] on img "Next" at bounding box center [1191, 384] width 26 height 68
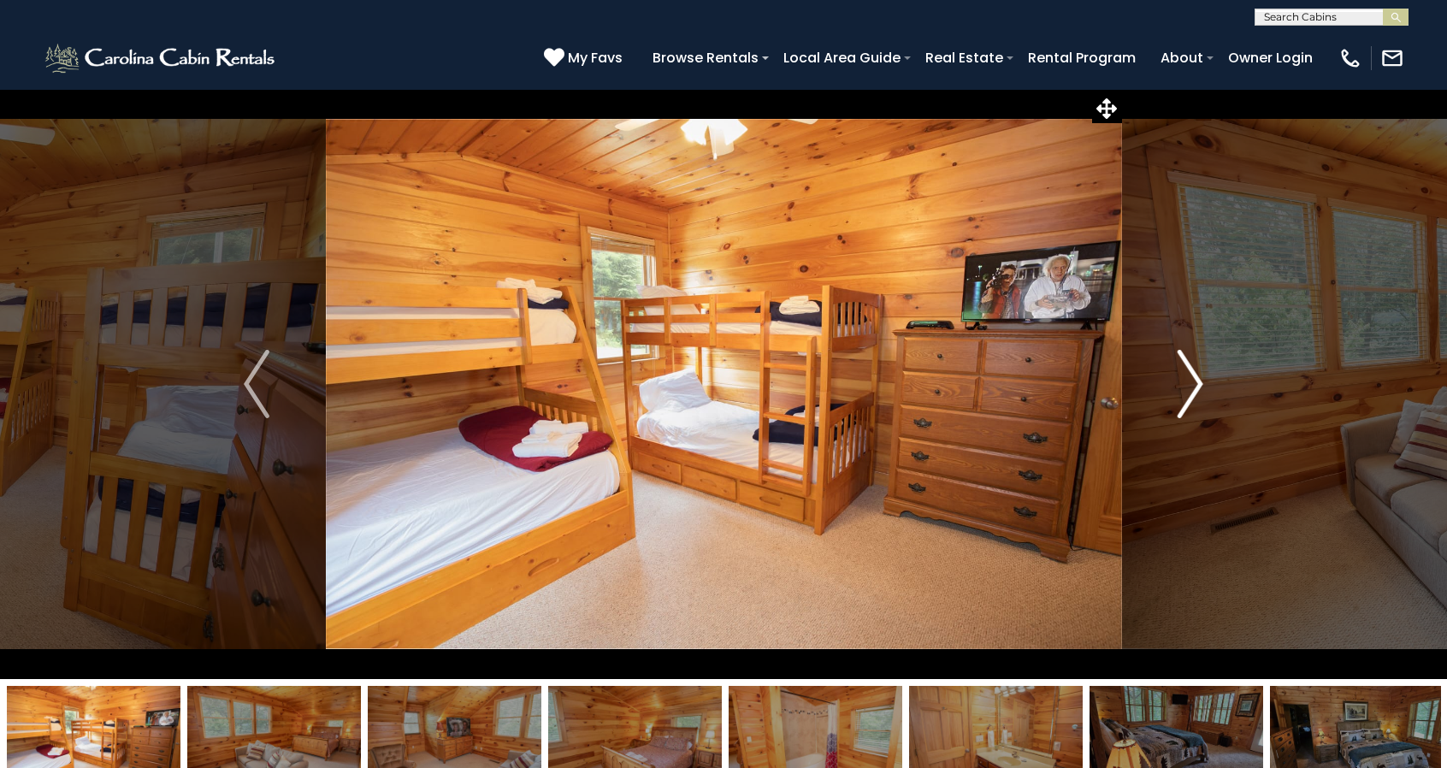
click at [1185, 368] on img "Next" at bounding box center [1191, 384] width 26 height 68
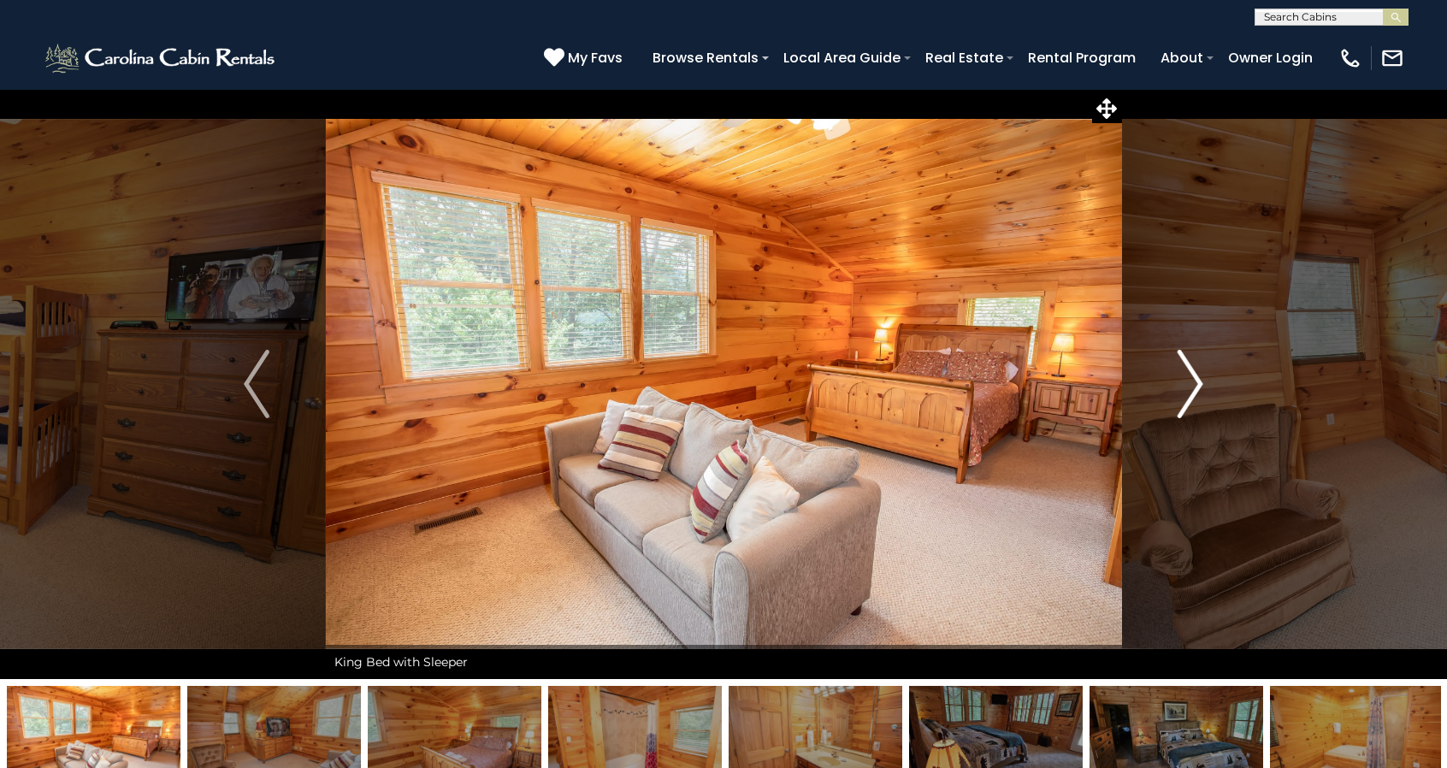
click at [1185, 368] on img "Next" at bounding box center [1191, 384] width 26 height 68
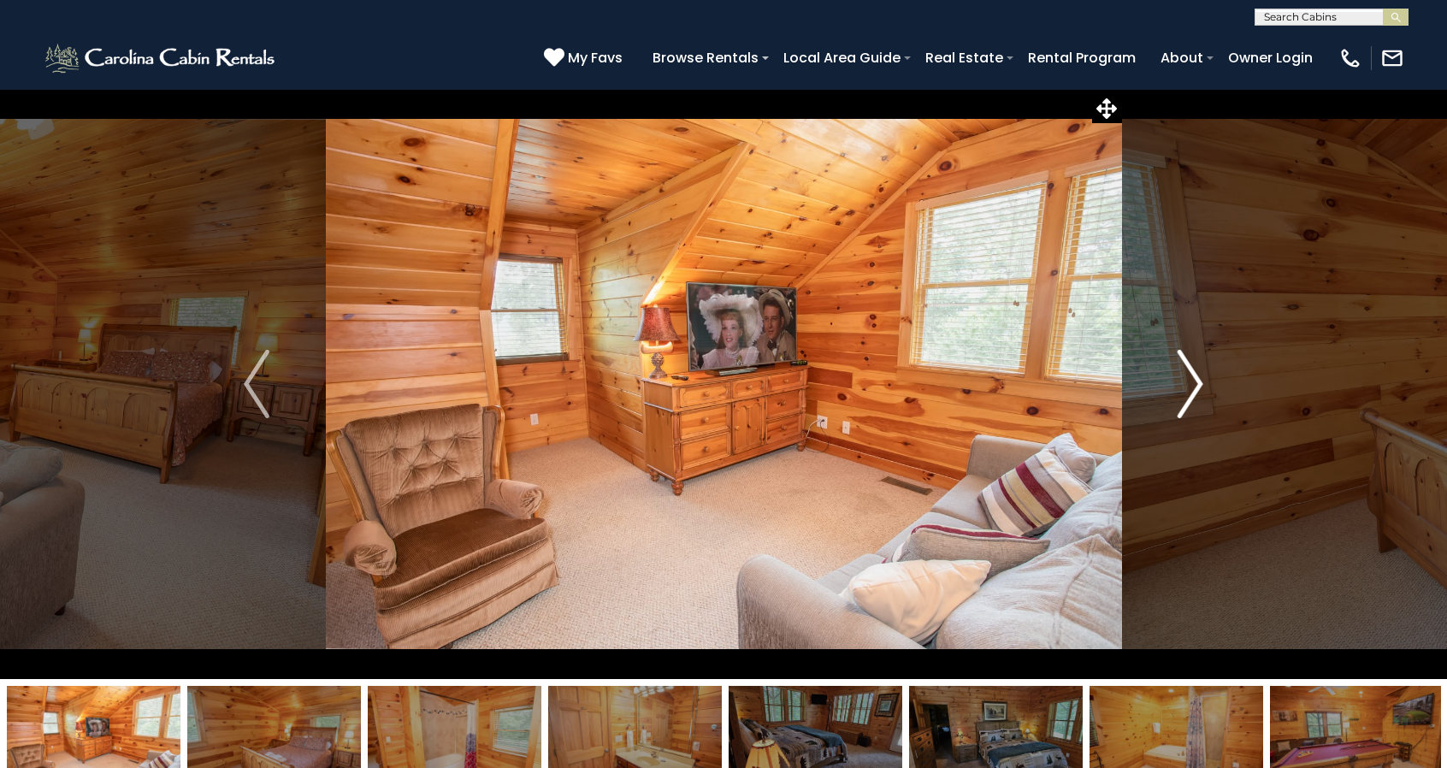
click at [1185, 368] on img "Next" at bounding box center [1191, 384] width 26 height 68
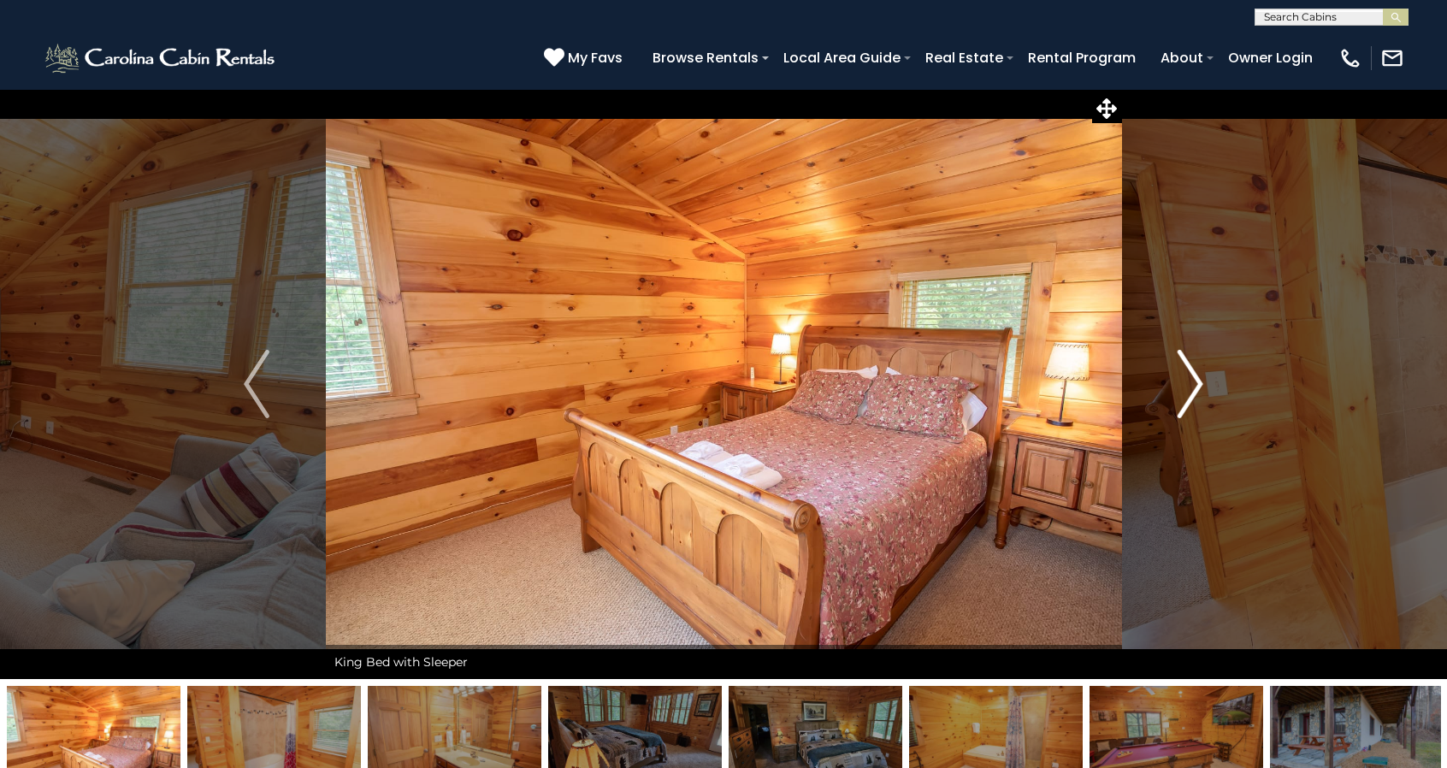
click at [1185, 368] on img "Next" at bounding box center [1191, 384] width 26 height 68
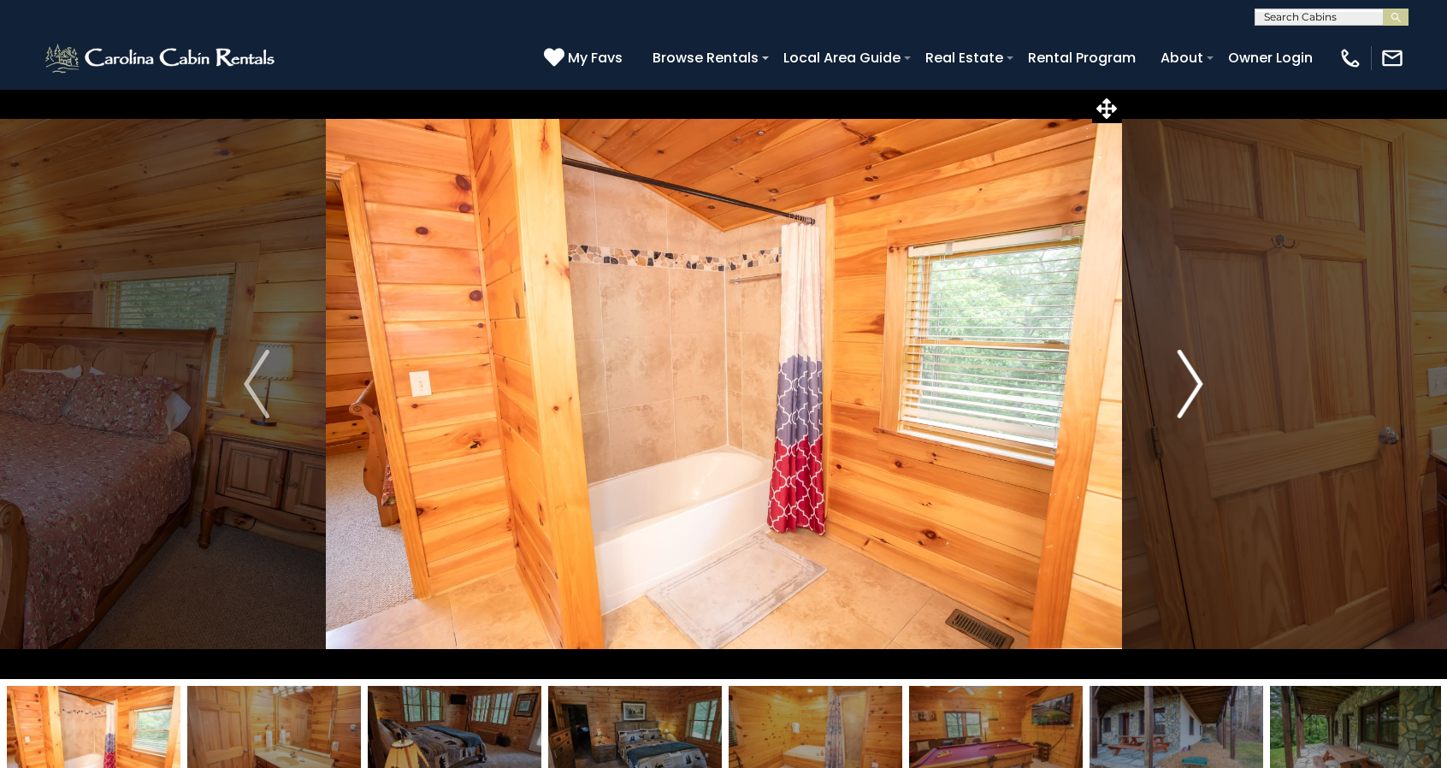
click at [1185, 368] on img "Next" at bounding box center [1191, 384] width 26 height 68
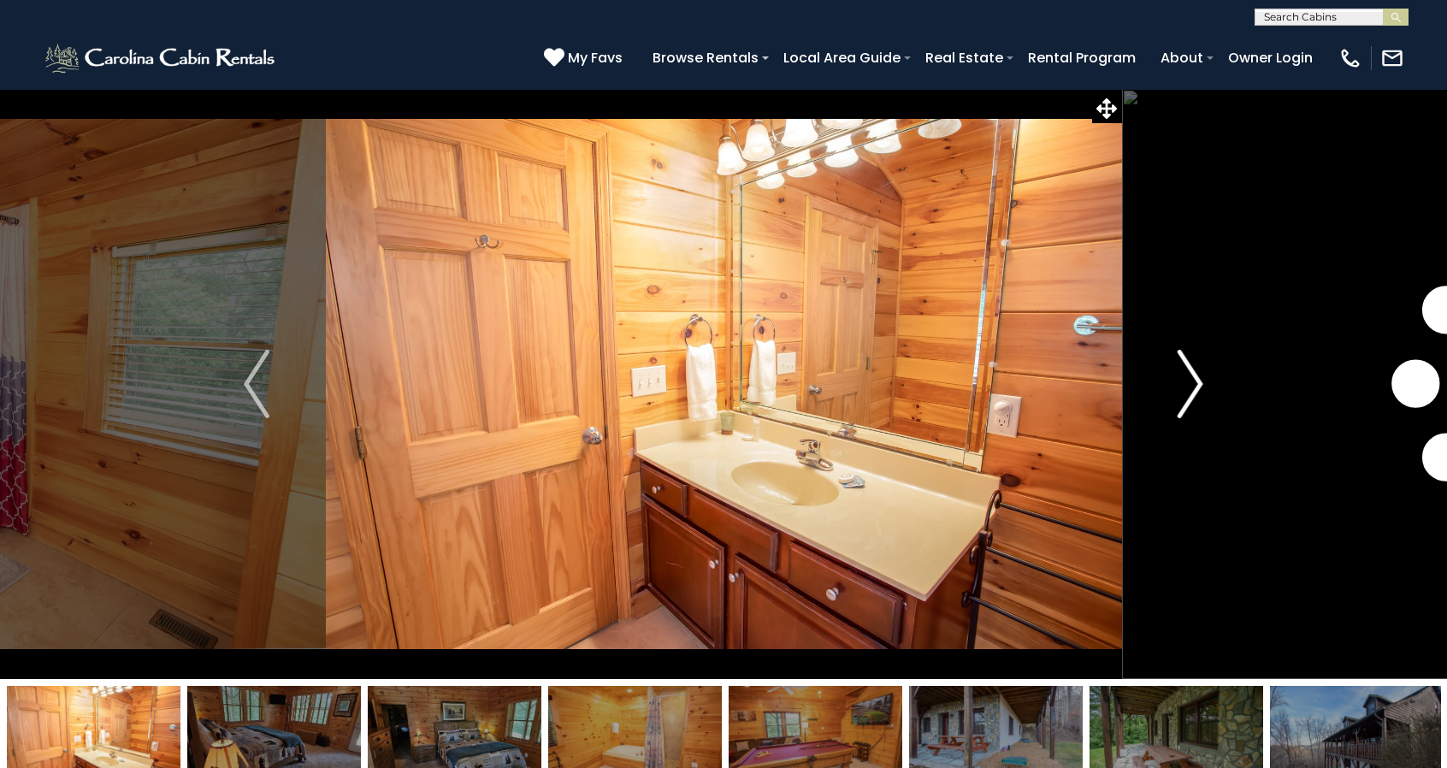
click at [1185, 368] on img "Next" at bounding box center [1191, 384] width 26 height 68
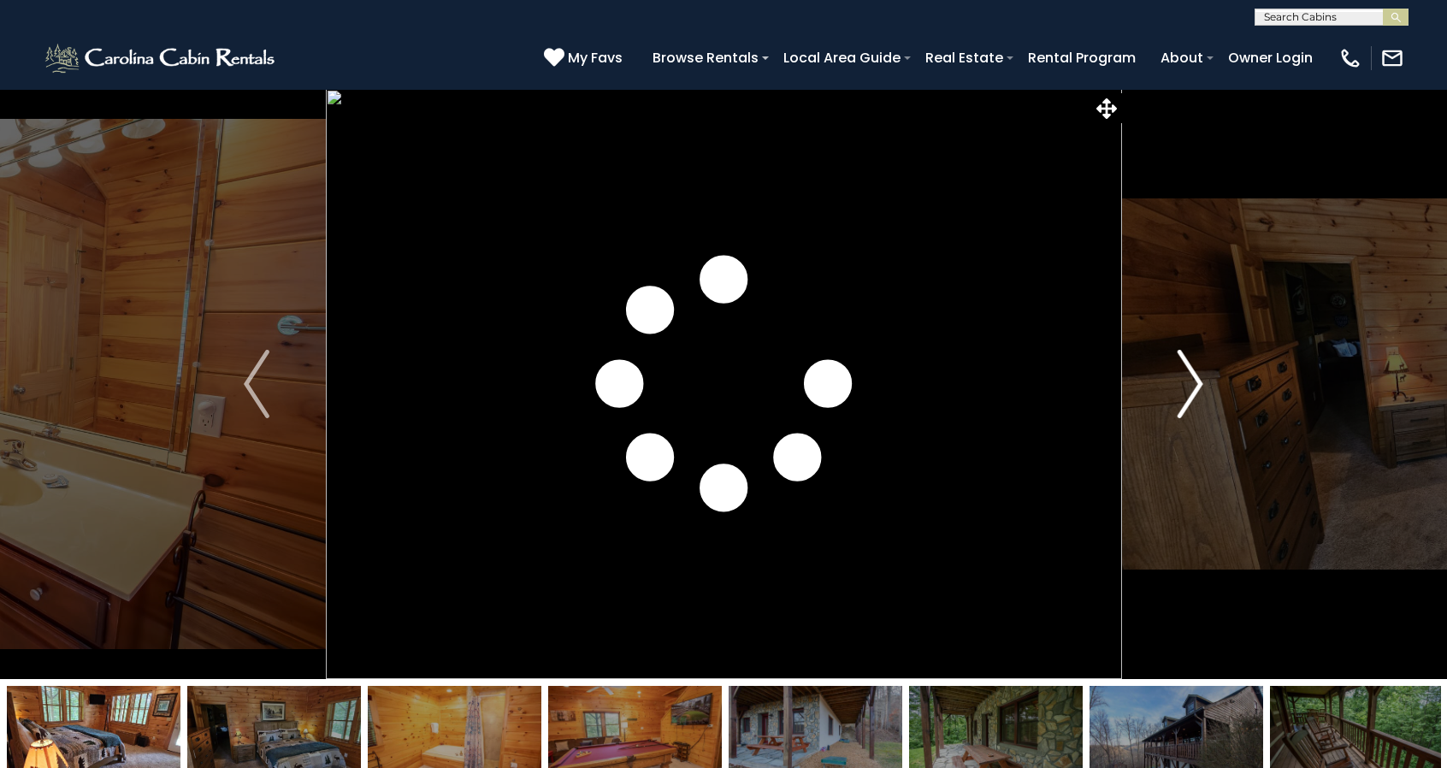
click at [1185, 368] on img "Next" at bounding box center [1191, 384] width 26 height 68
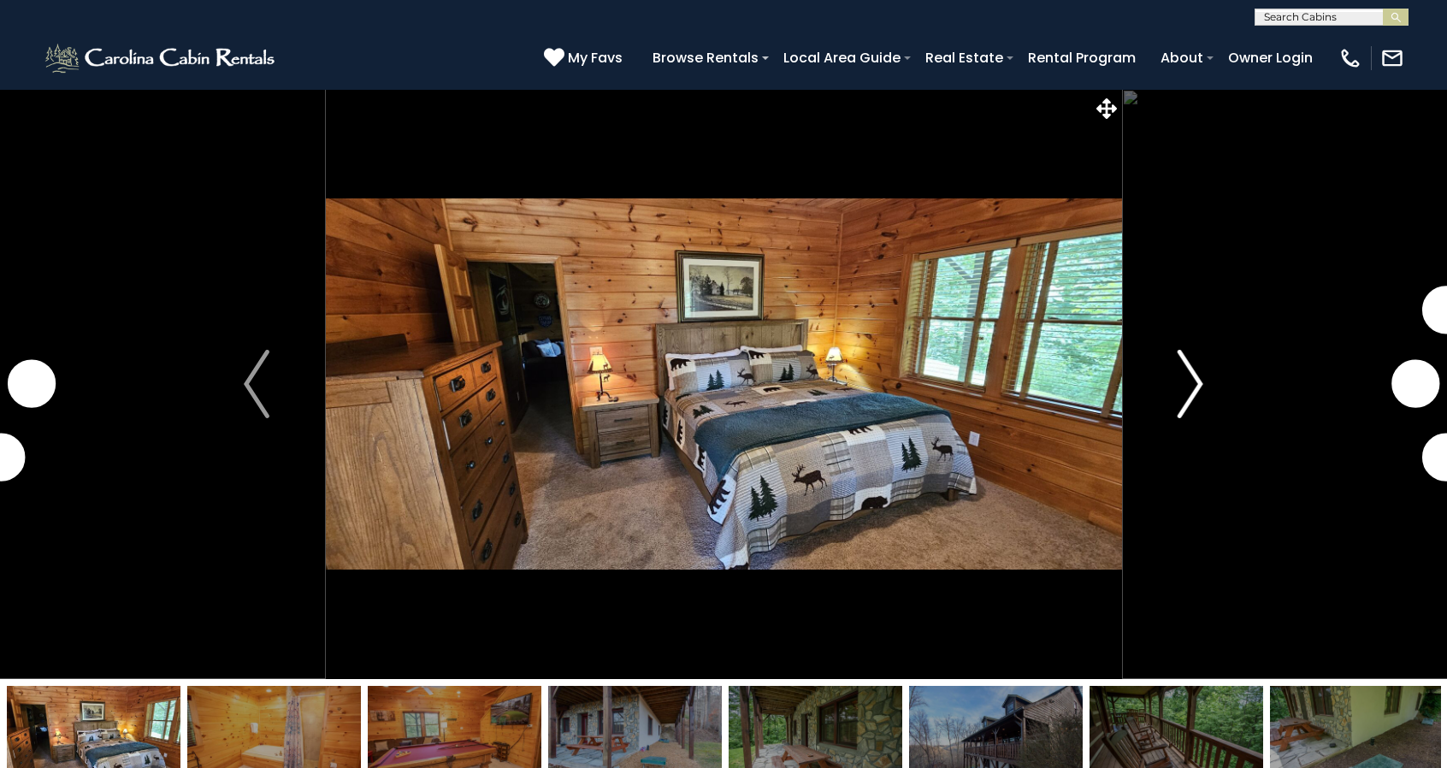
click at [1185, 368] on img "Next" at bounding box center [1191, 384] width 26 height 68
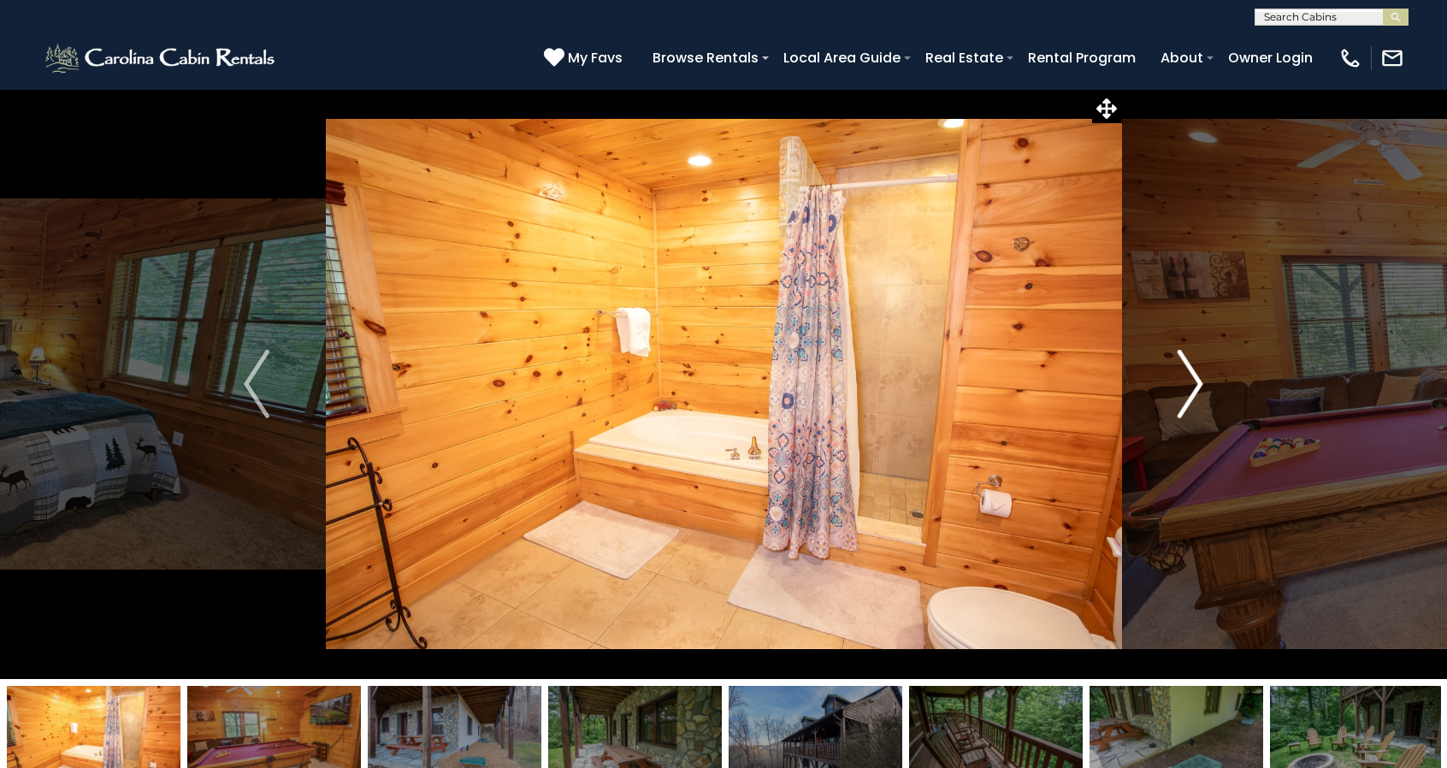
click at [1185, 368] on img "Next" at bounding box center [1191, 384] width 26 height 68
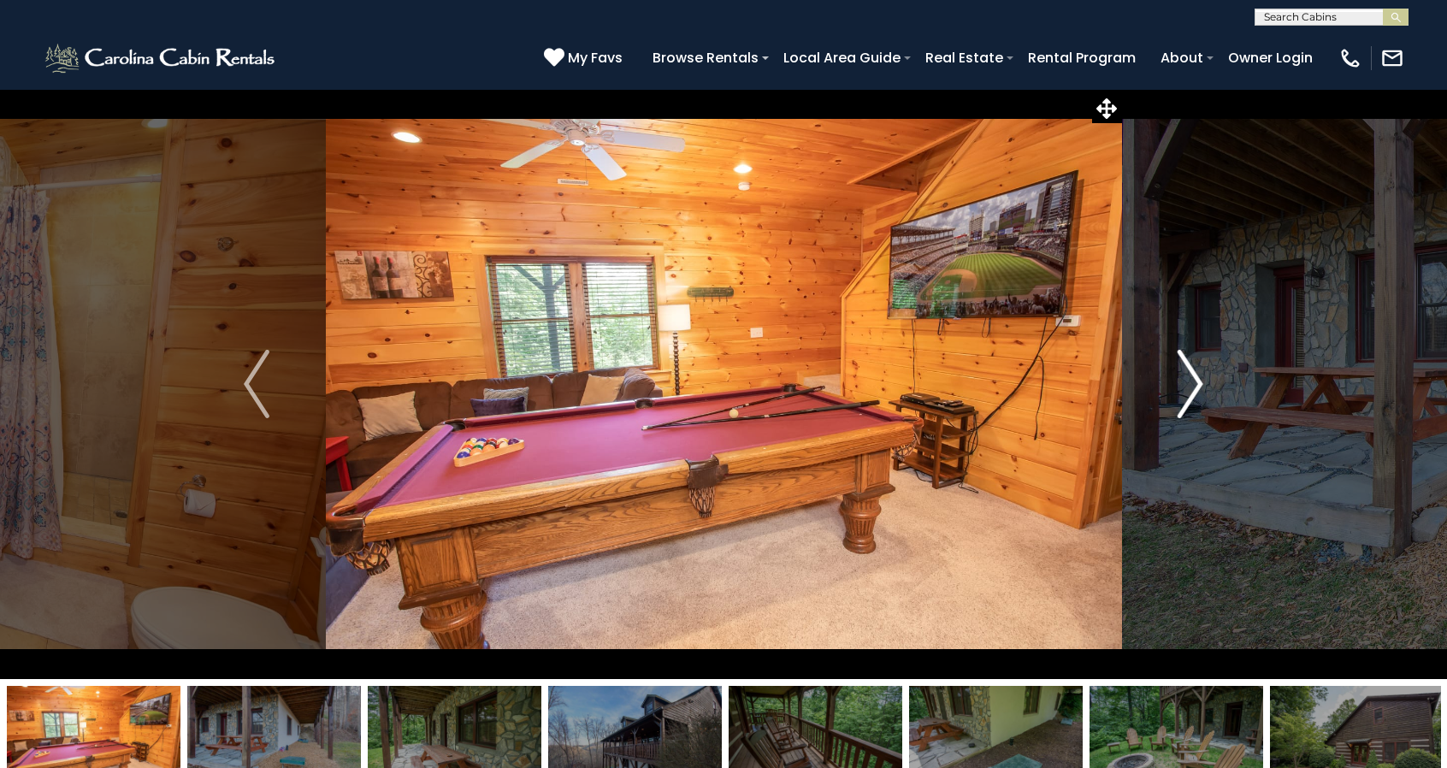
click at [1185, 368] on img "Next" at bounding box center [1191, 384] width 26 height 68
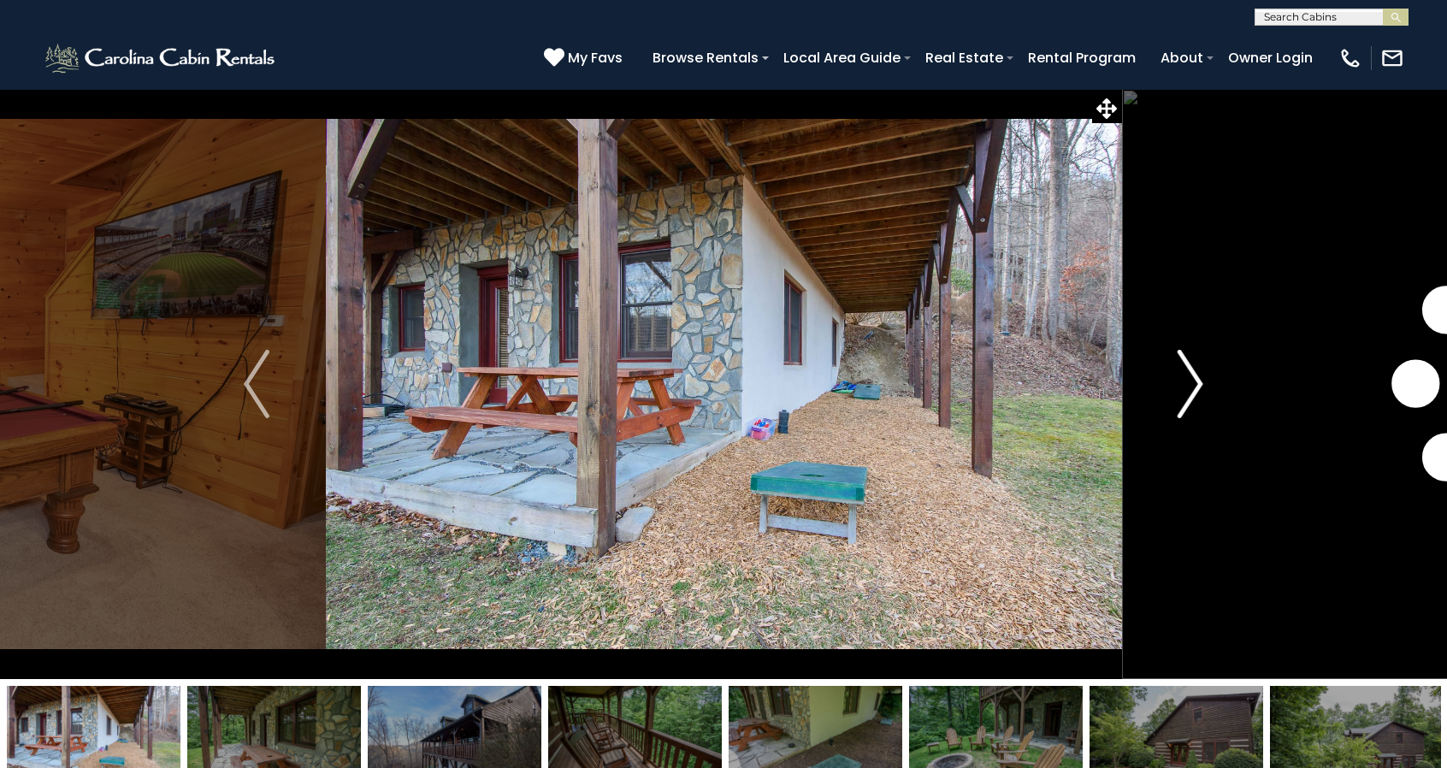
click at [1185, 368] on img "Next" at bounding box center [1191, 384] width 26 height 68
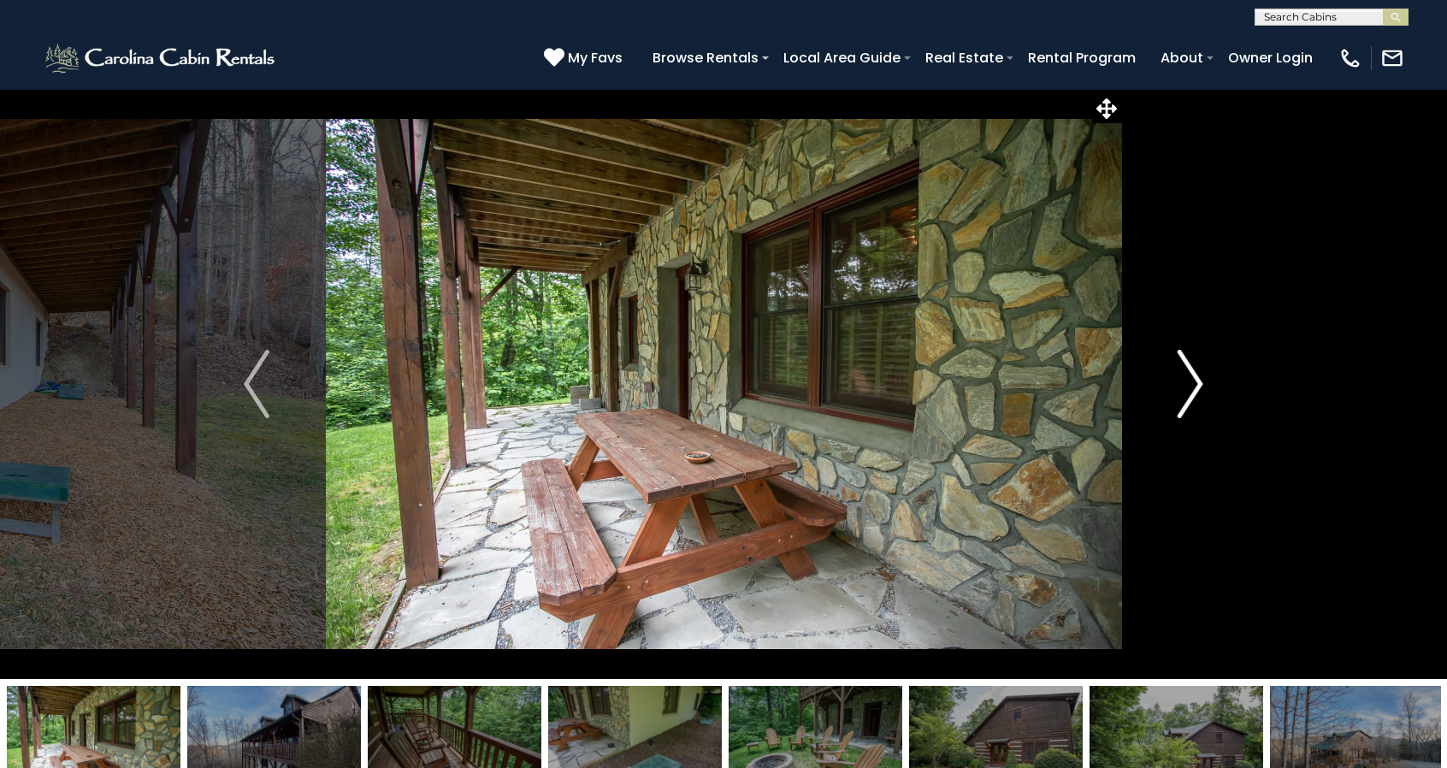
click at [1185, 368] on img "Next" at bounding box center [1191, 384] width 26 height 68
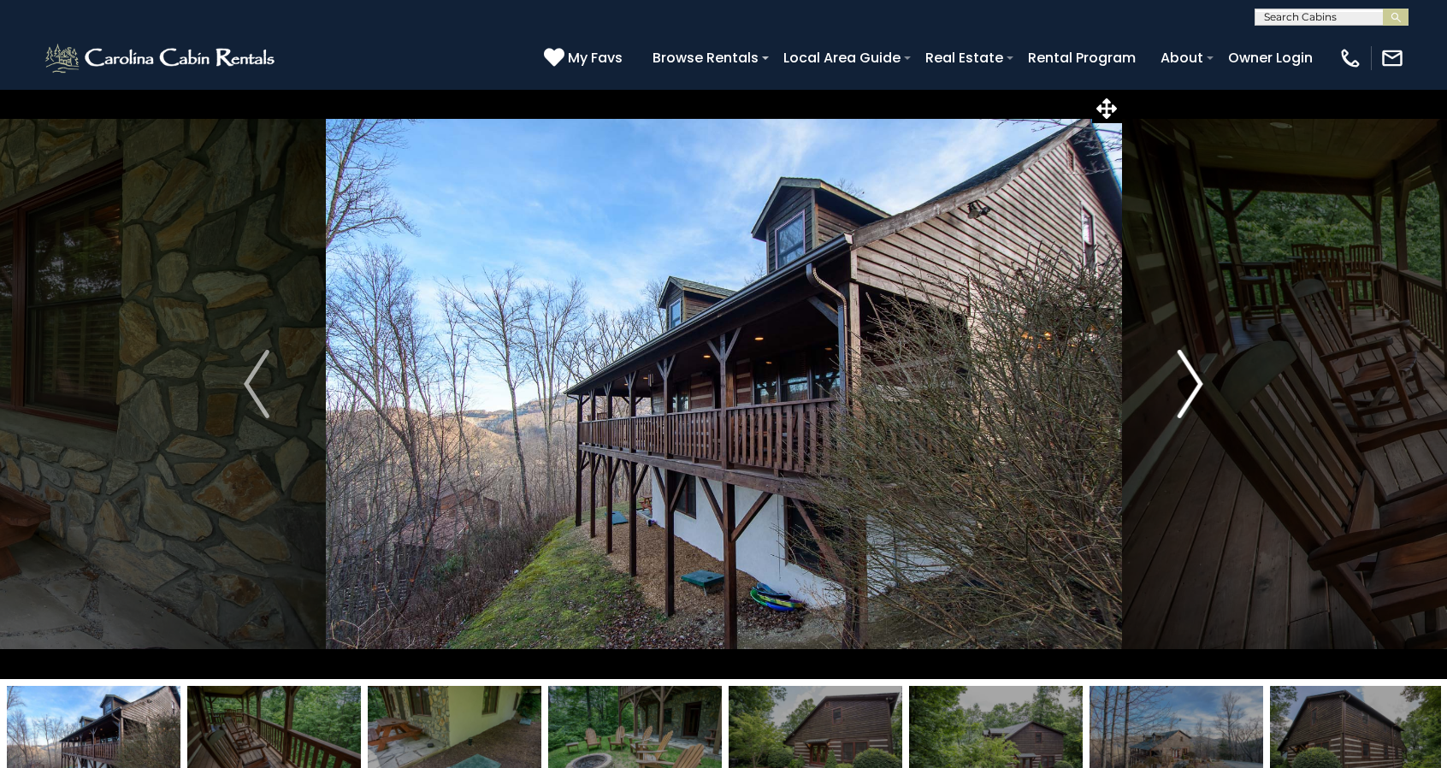
click at [1185, 368] on img "Next" at bounding box center [1191, 384] width 26 height 68
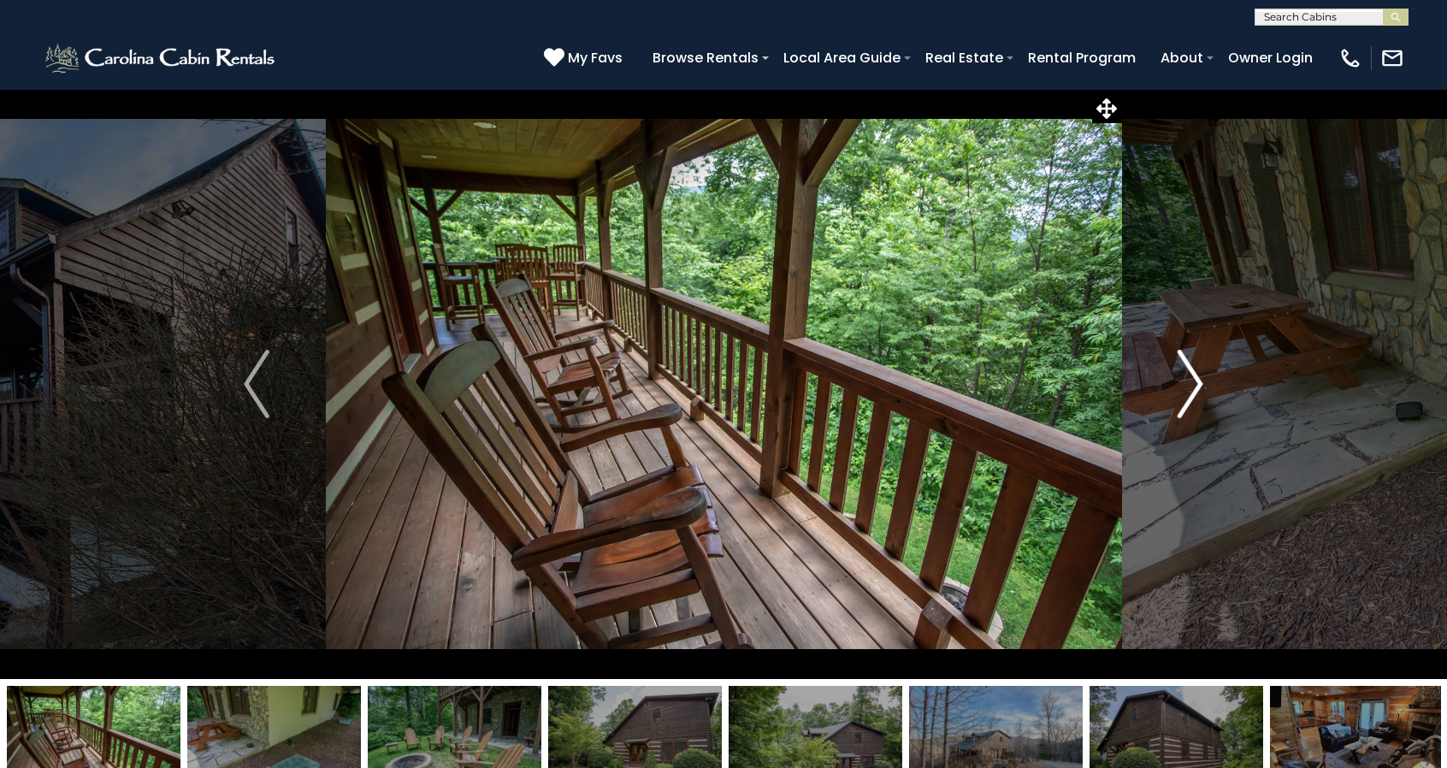
click at [1185, 368] on img "Next" at bounding box center [1191, 384] width 26 height 68
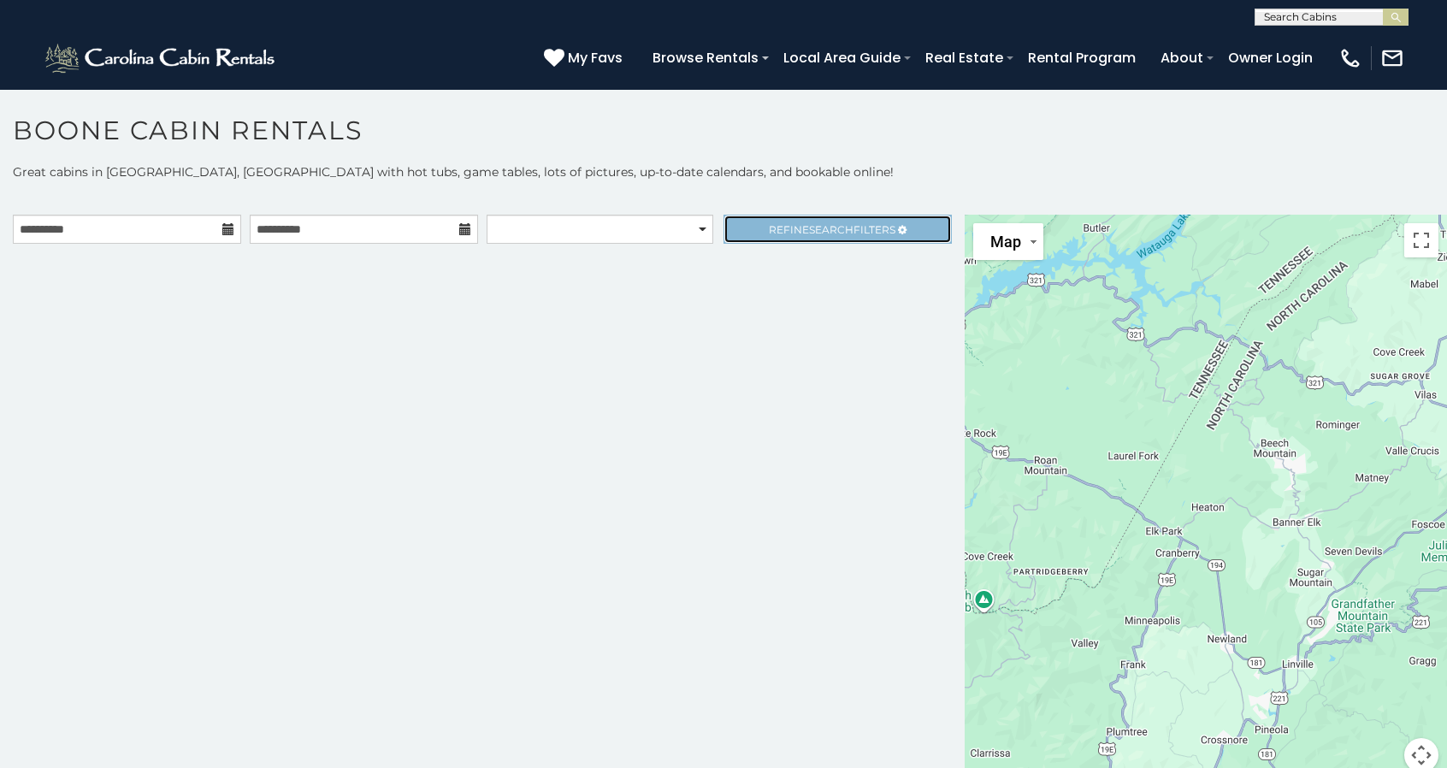
click at [777, 235] on link "Refine Search Filters" at bounding box center [838, 229] width 228 height 29
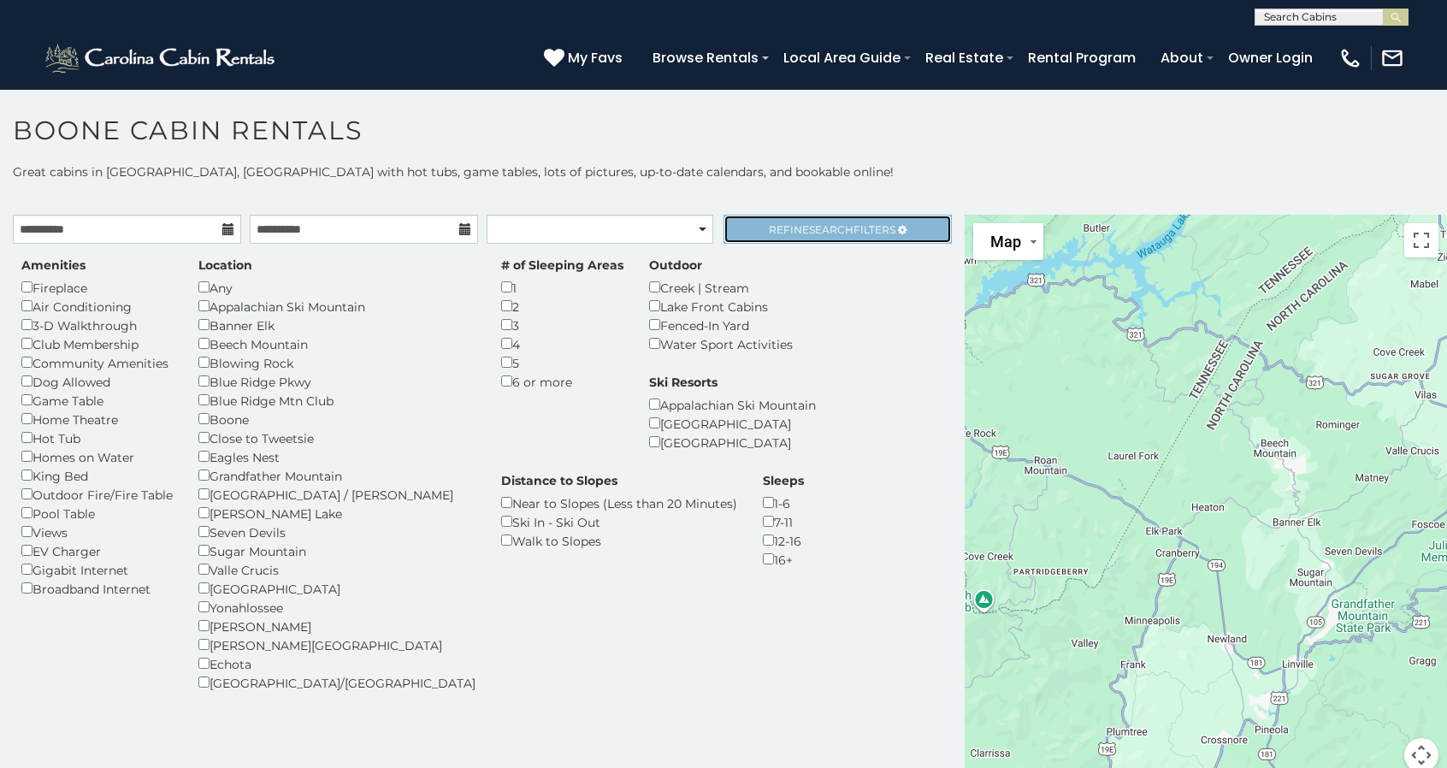
click at [777, 235] on link "Refine Search Filters" at bounding box center [838, 229] width 228 height 29
